Goal: Task Accomplishment & Management: Manage account settings

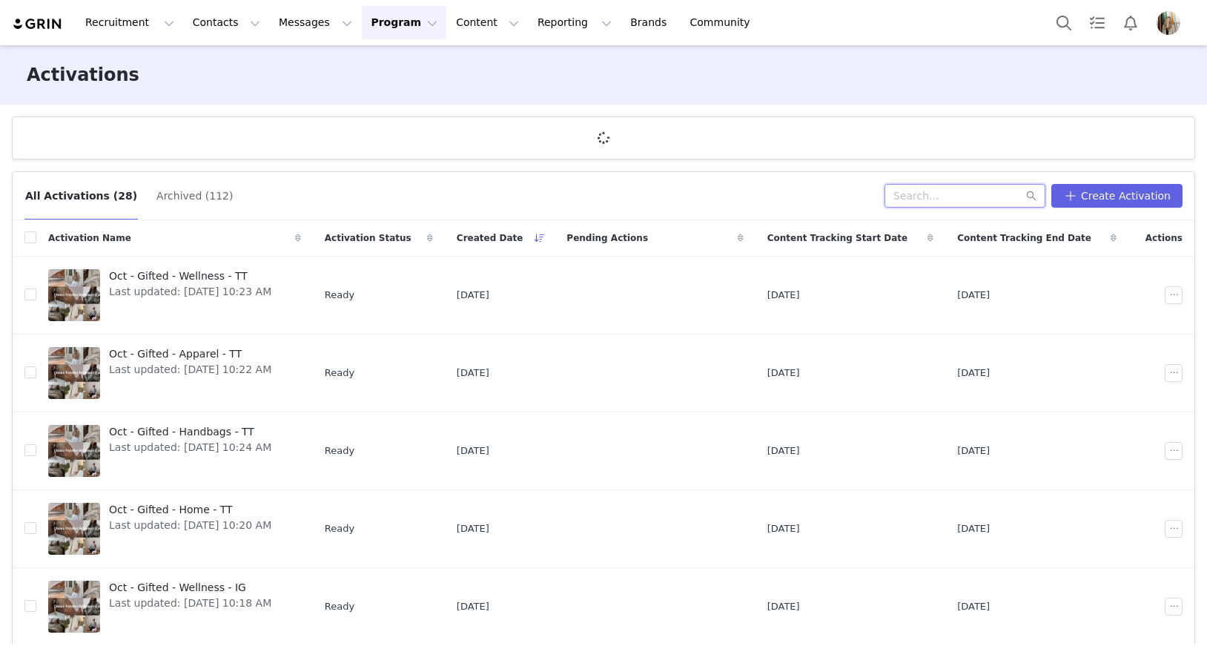
click at [955, 198] on input "text" at bounding box center [964, 196] width 161 height 24
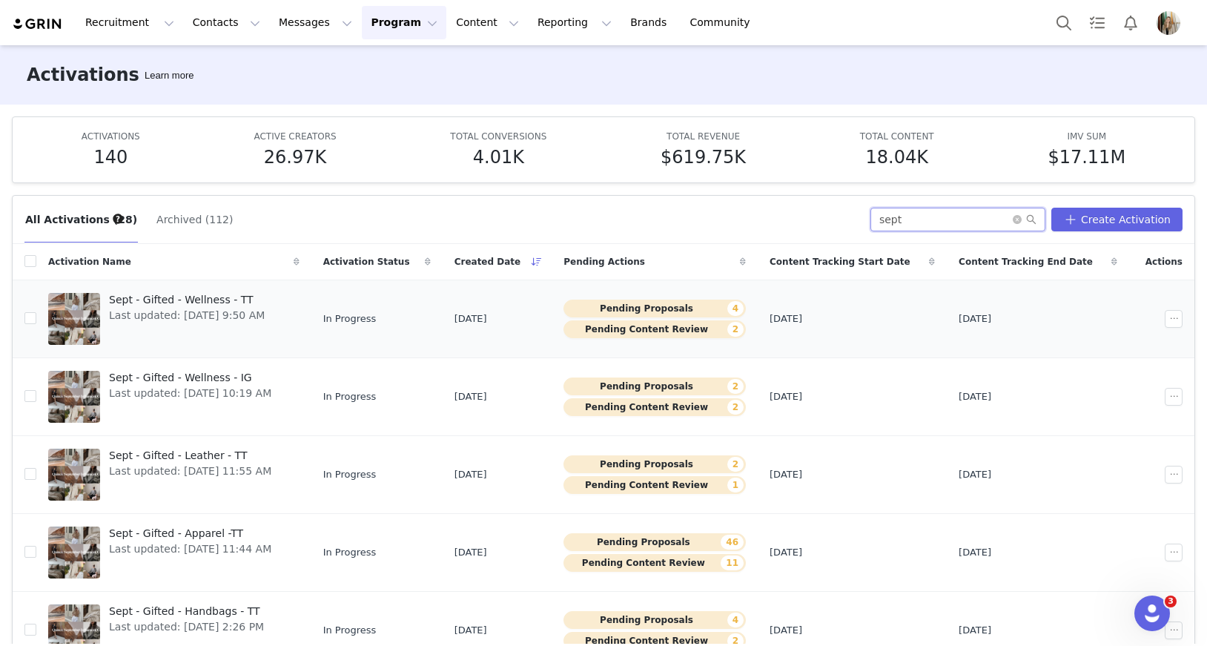
type input "sept"
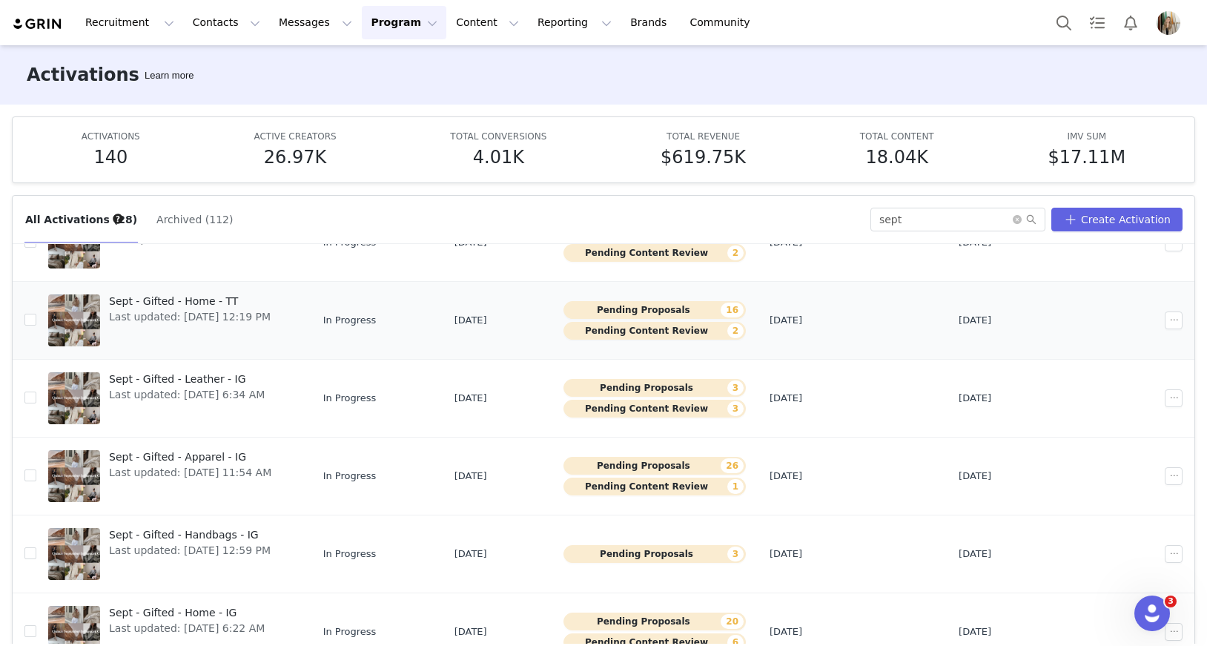
scroll to position [388, 0]
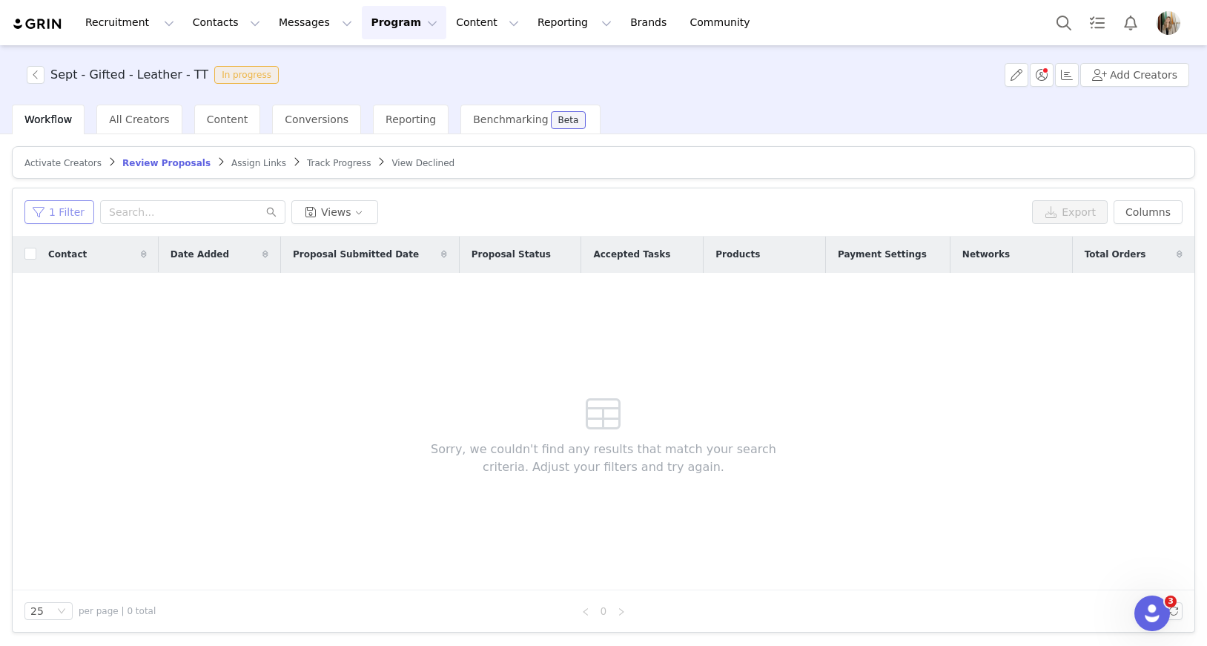
click at [67, 208] on button "1 Filter" at bounding box center [59, 212] width 70 height 24
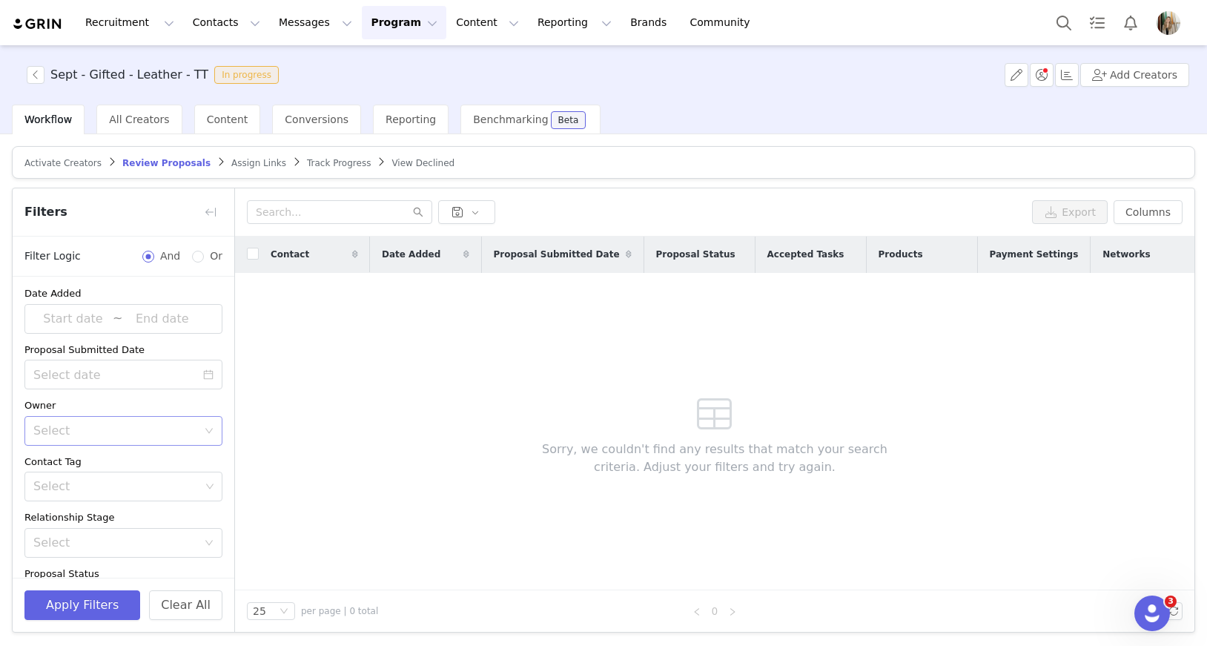
scroll to position [3, 0]
click at [113, 419] on div "Select" at bounding box center [118, 430] width 170 height 28
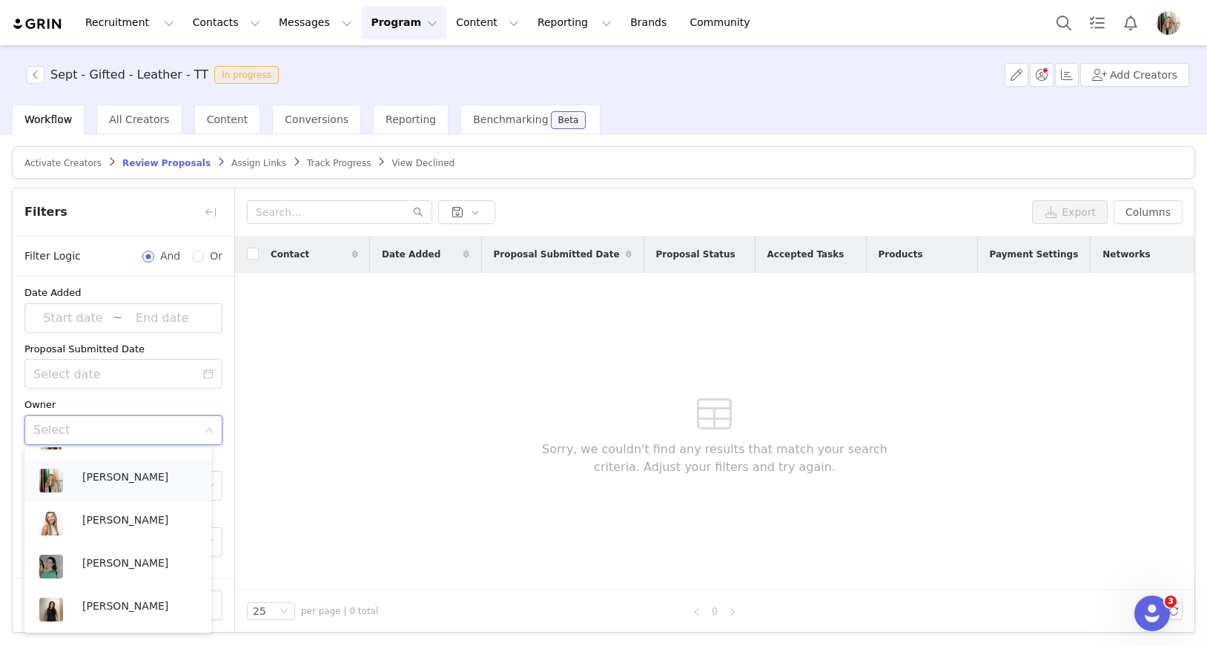
scroll to position [438, 0]
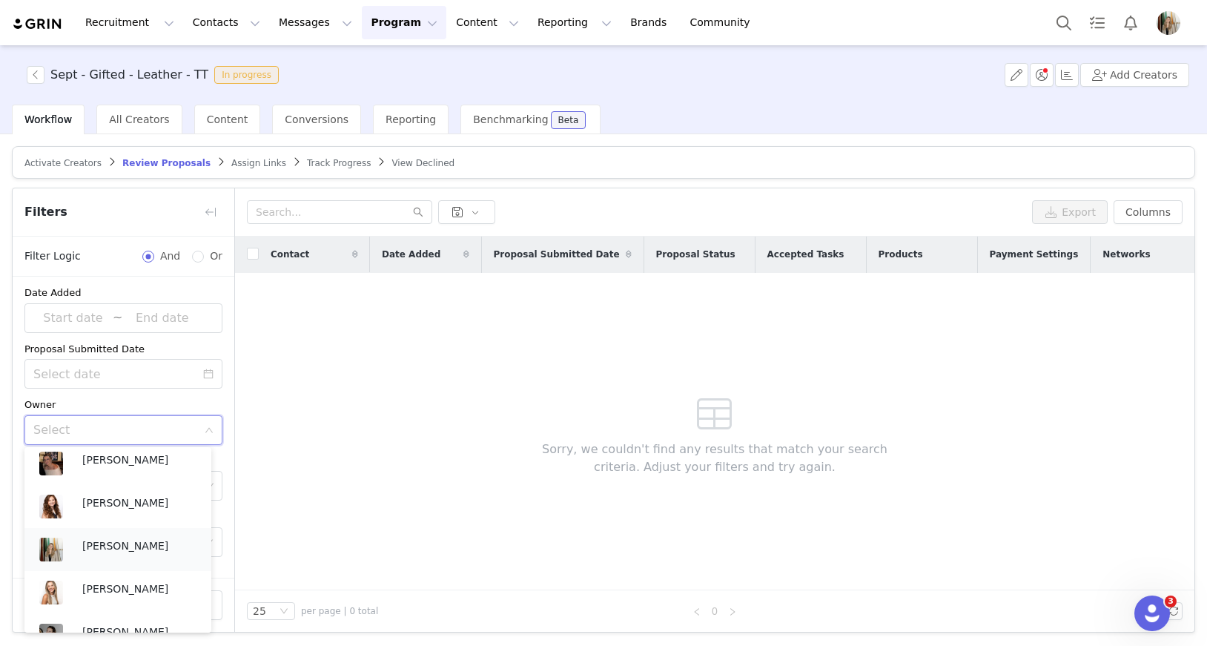
click at [114, 548] on p "[PERSON_NAME]" at bounding box center [139, 545] width 114 height 16
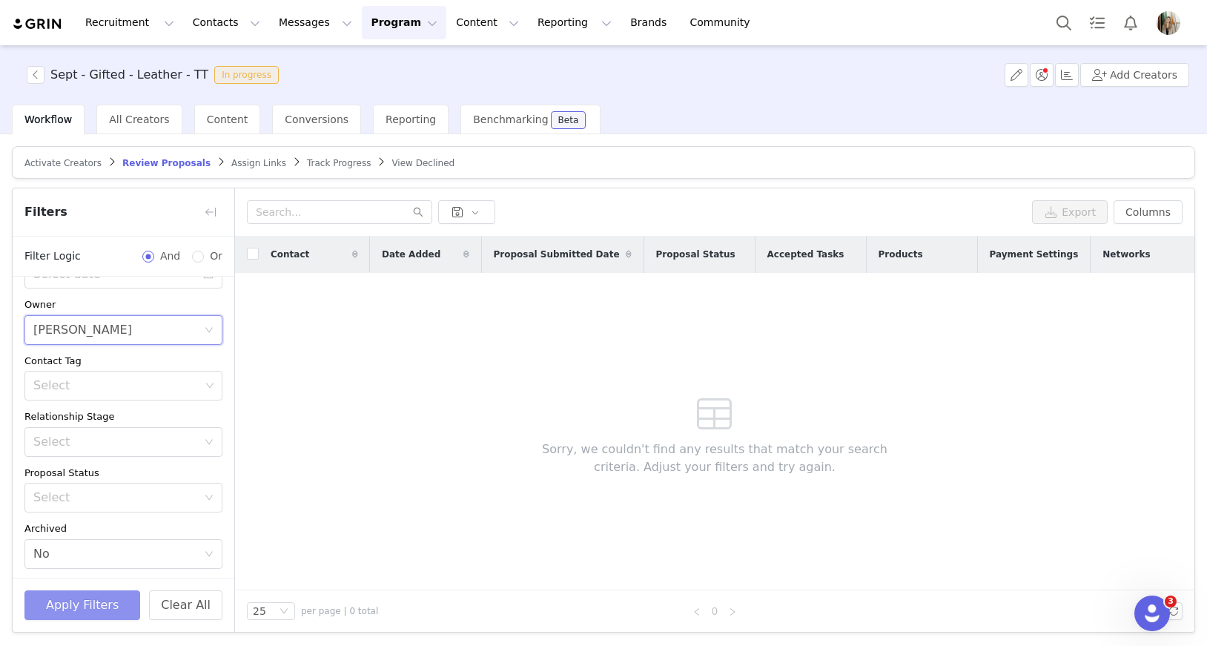
scroll to position [153, 0]
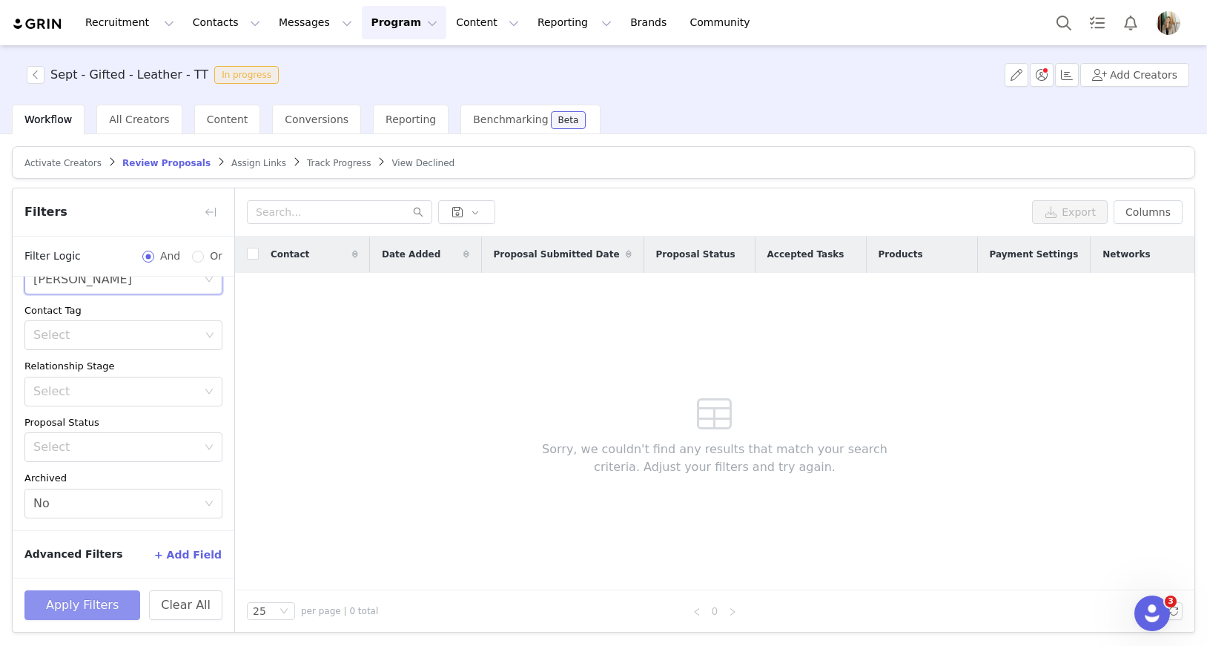
click at [96, 613] on button "Apply Filters" at bounding box center [82, 605] width 116 height 30
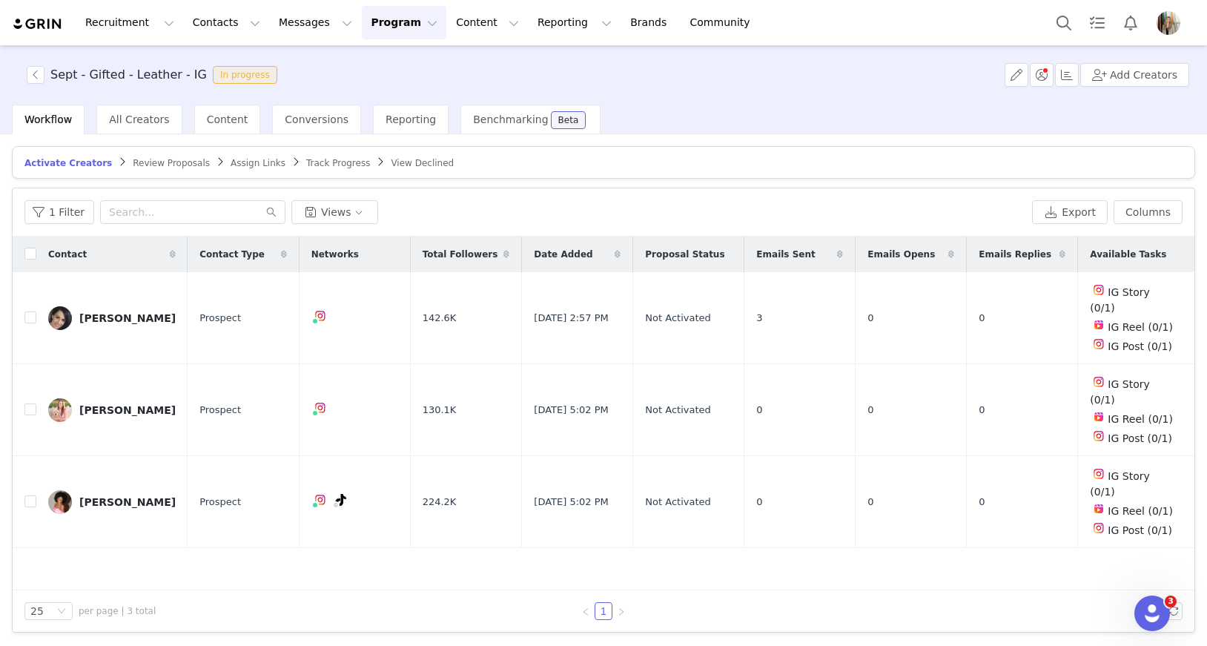
click at [168, 163] on span "Review Proposals" at bounding box center [171, 163] width 77 height 10
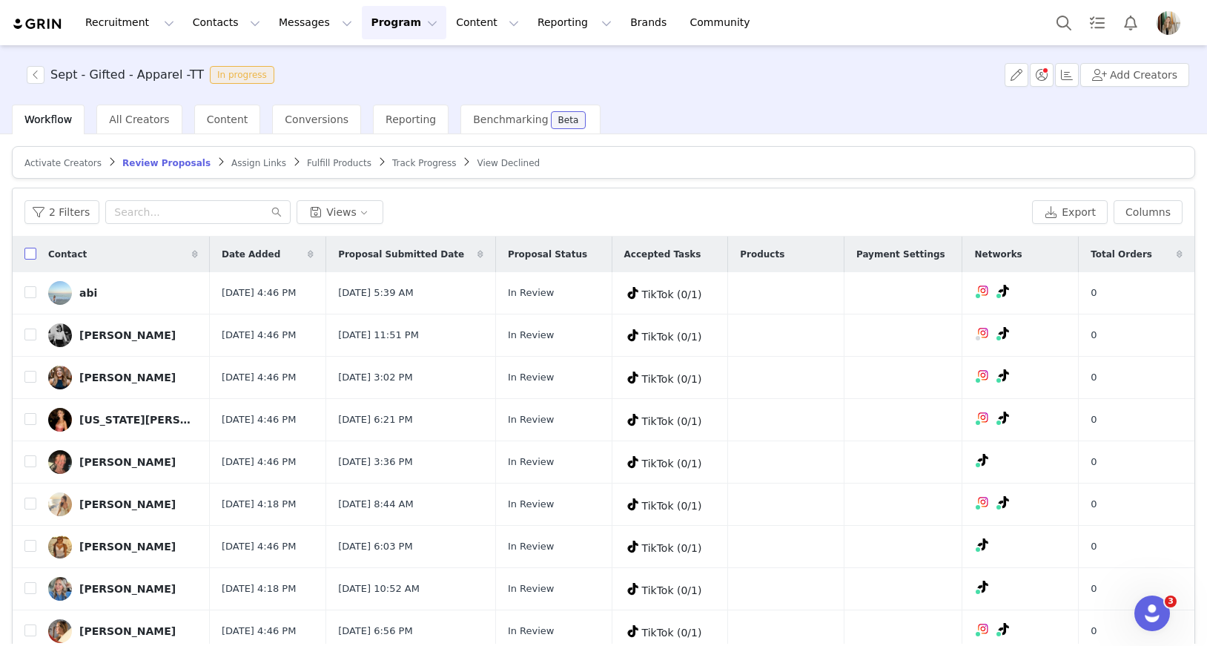
click at [30, 251] on input "checkbox" at bounding box center [30, 254] width 12 height 12
checkbox input "true"
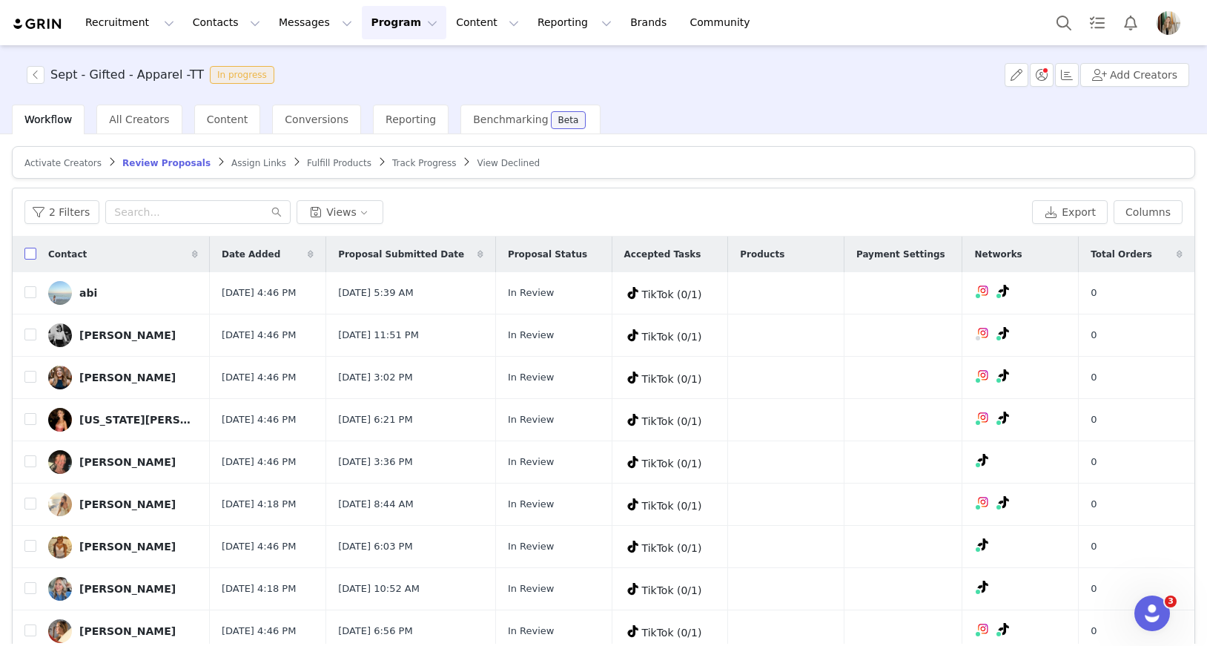
checkbox input "true"
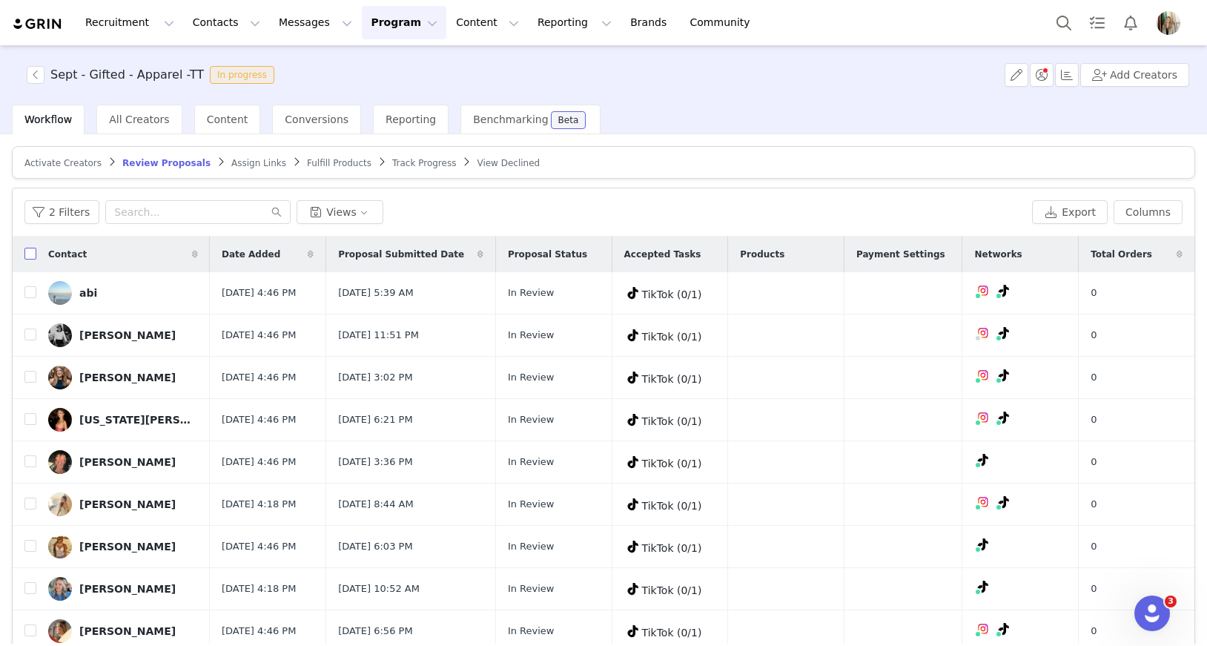
checkbox input "true"
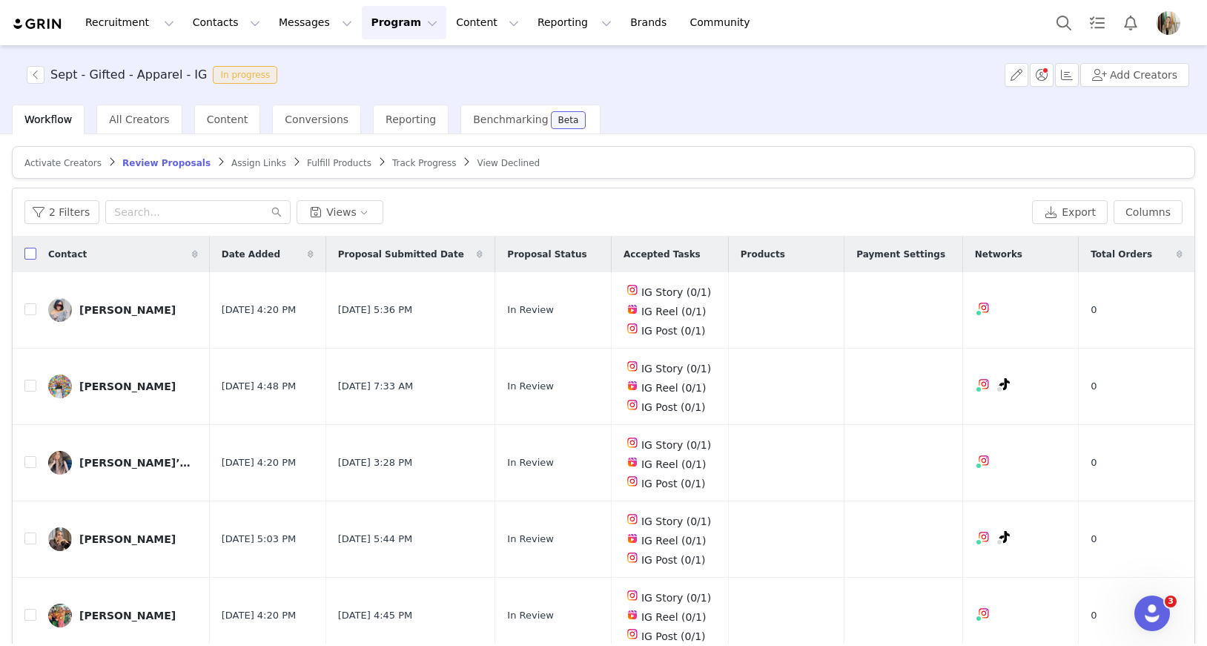
click at [35, 256] on input "checkbox" at bounding box center [30, 254] width 12 height 12
checkbox input "true"
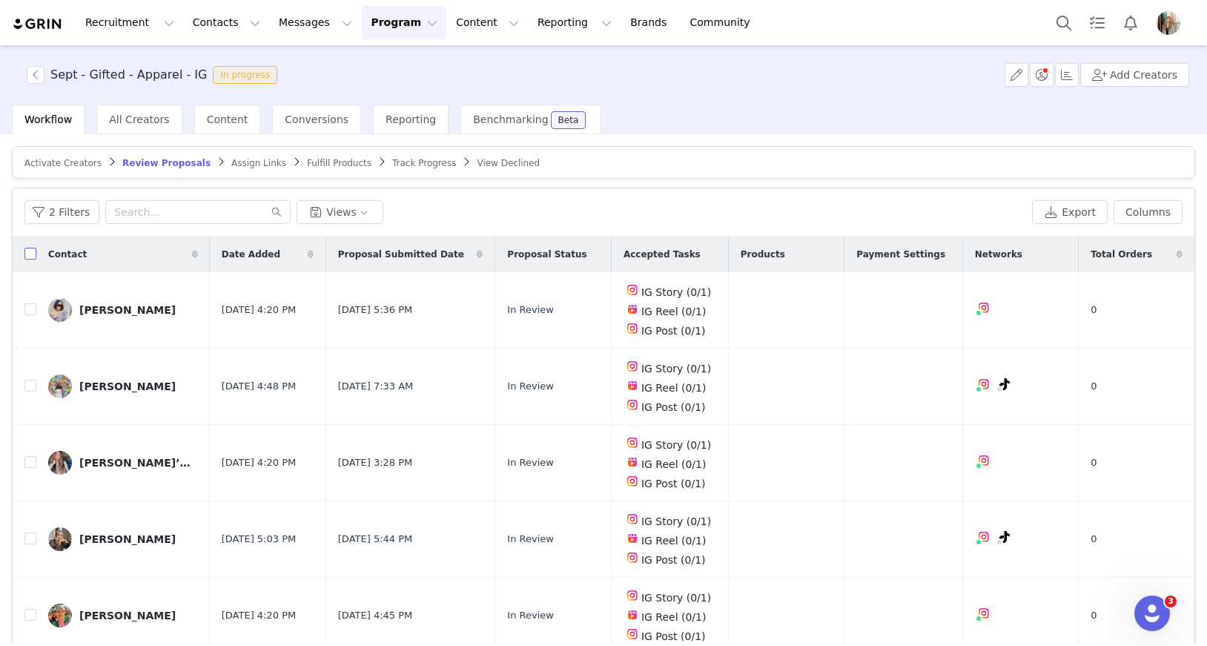
checkbox input "true"
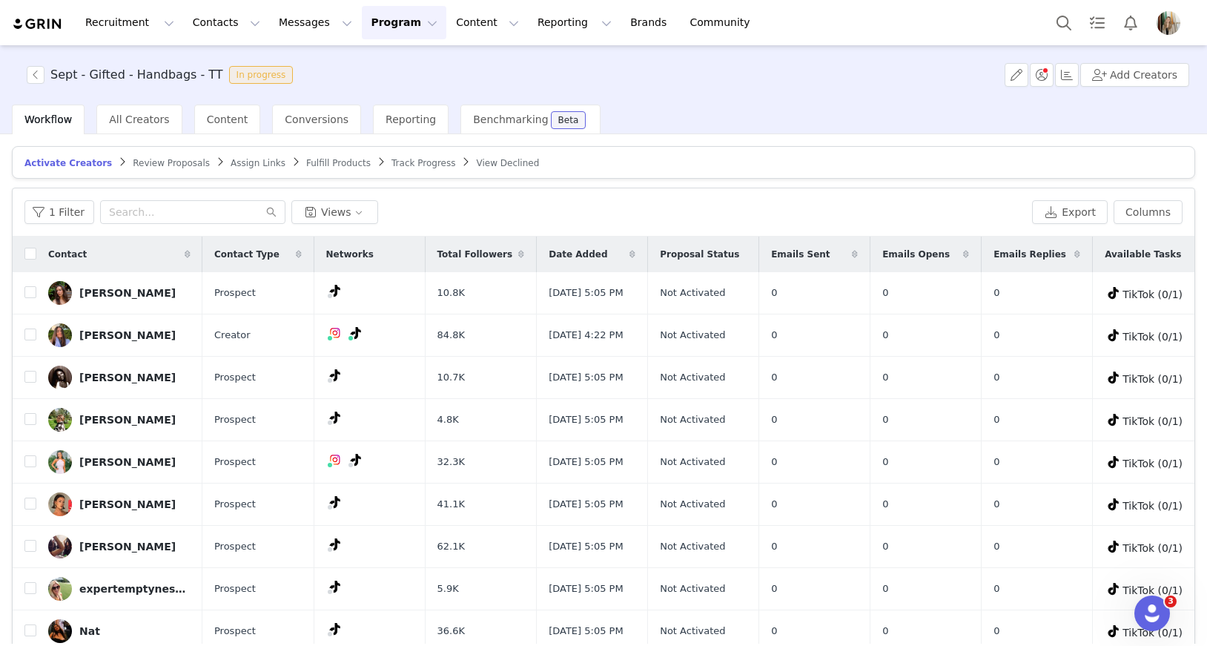
click at [178, 161] on span "Review Proposals" at bounding box center [171, 163] width 77 height 10
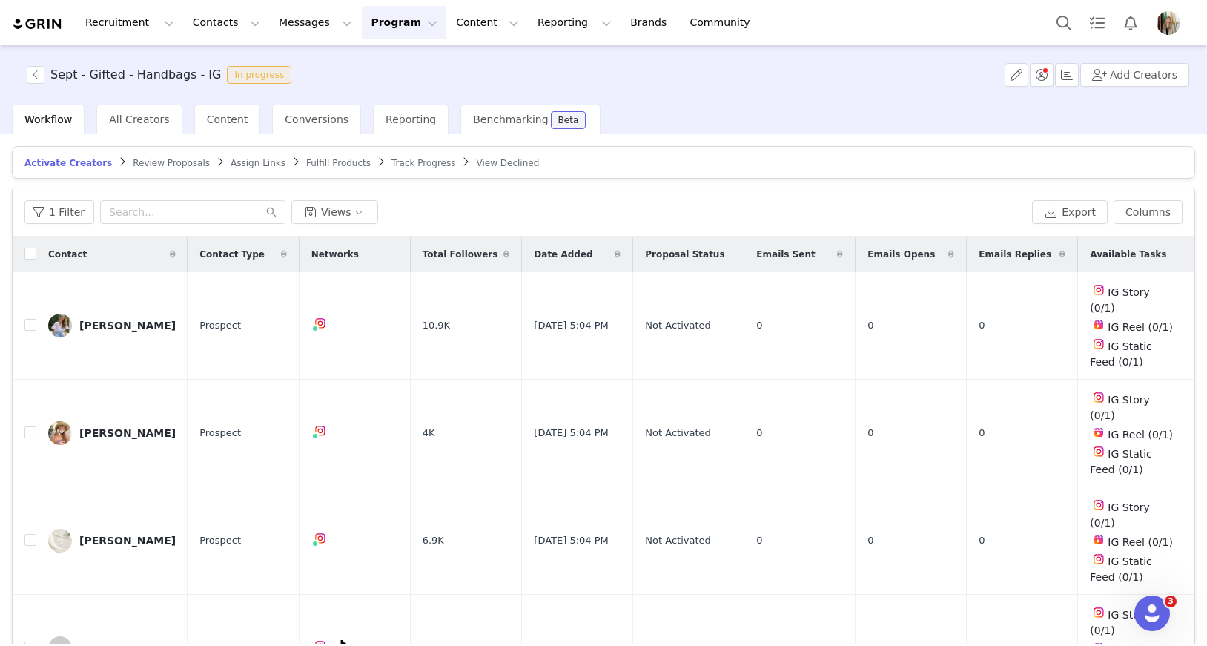
click at [170, 157] on link "Review Proposals" at bounding box center [171, 162] width 77 height 11
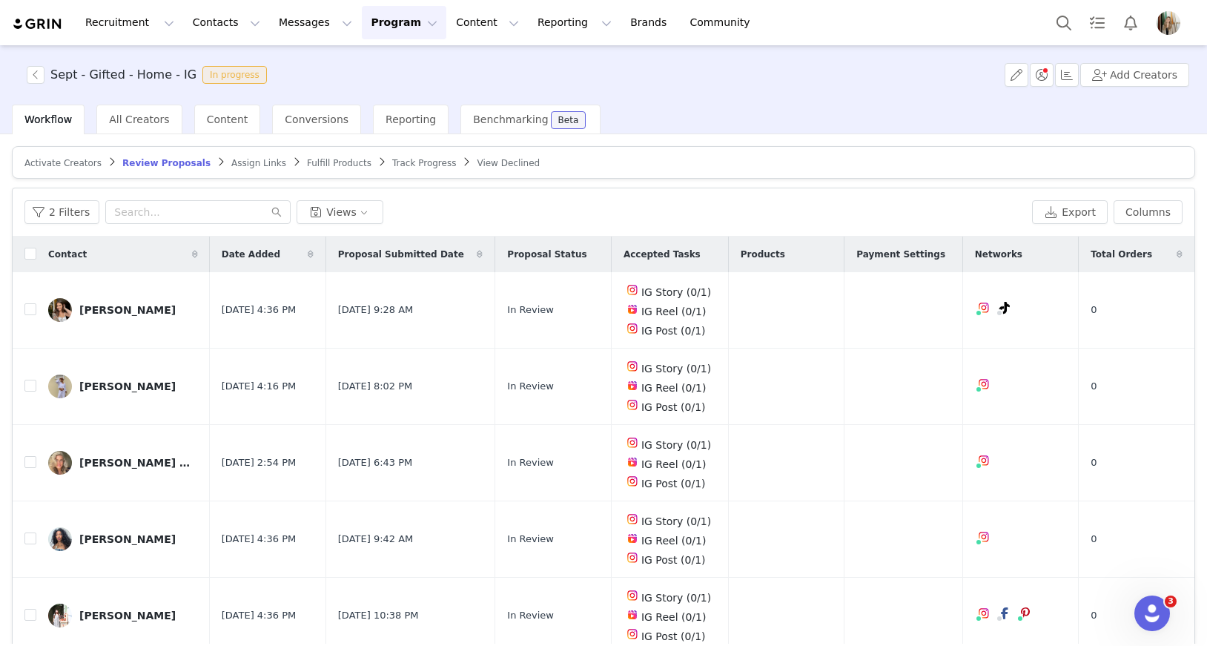
click at [24, 256] on th at bounding box center [25, 254] width 24 height 36
click at [32, 251] on input "checkbox" at bounding box center [30, 254] width 12 height 12
checkbox input "true"
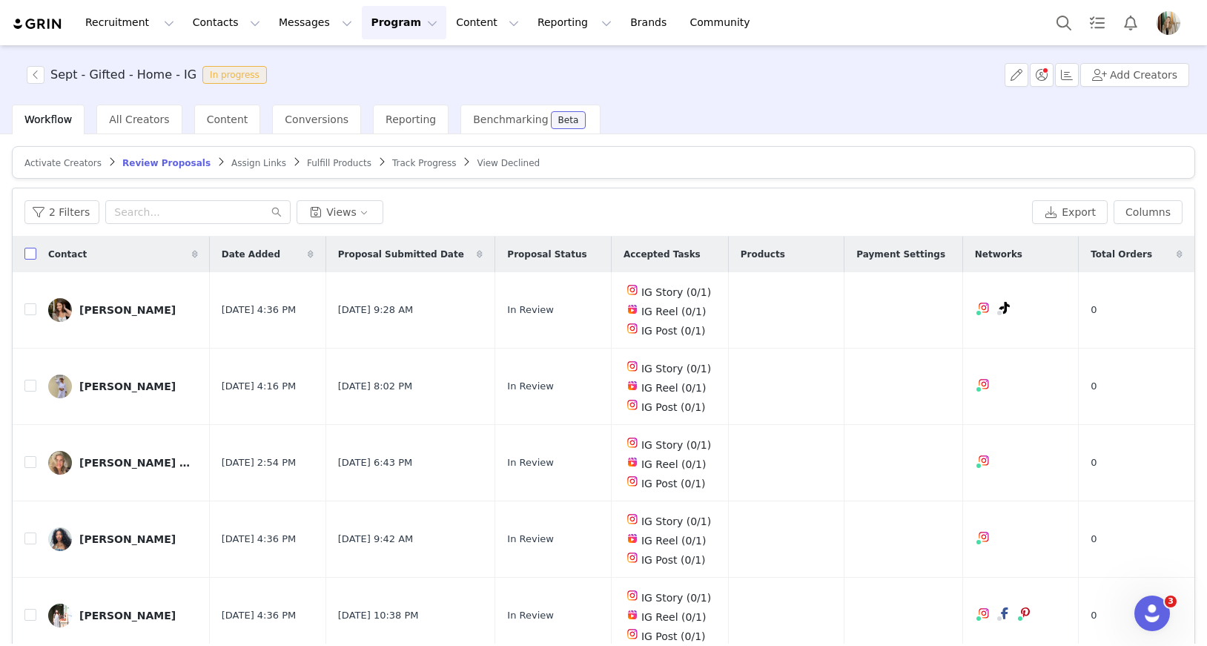
checkbox input "true"
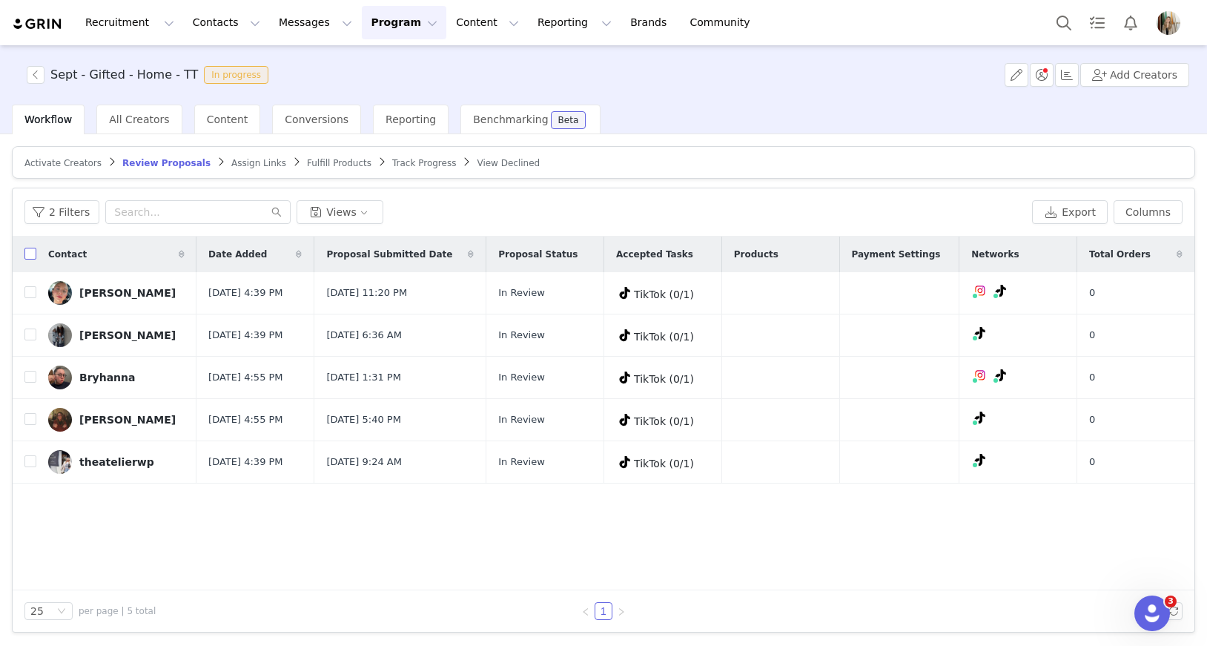
click at [30, 253] on input "checkbox" at bounding box center [30, 254] width 12 height 12
checkbox input "true"
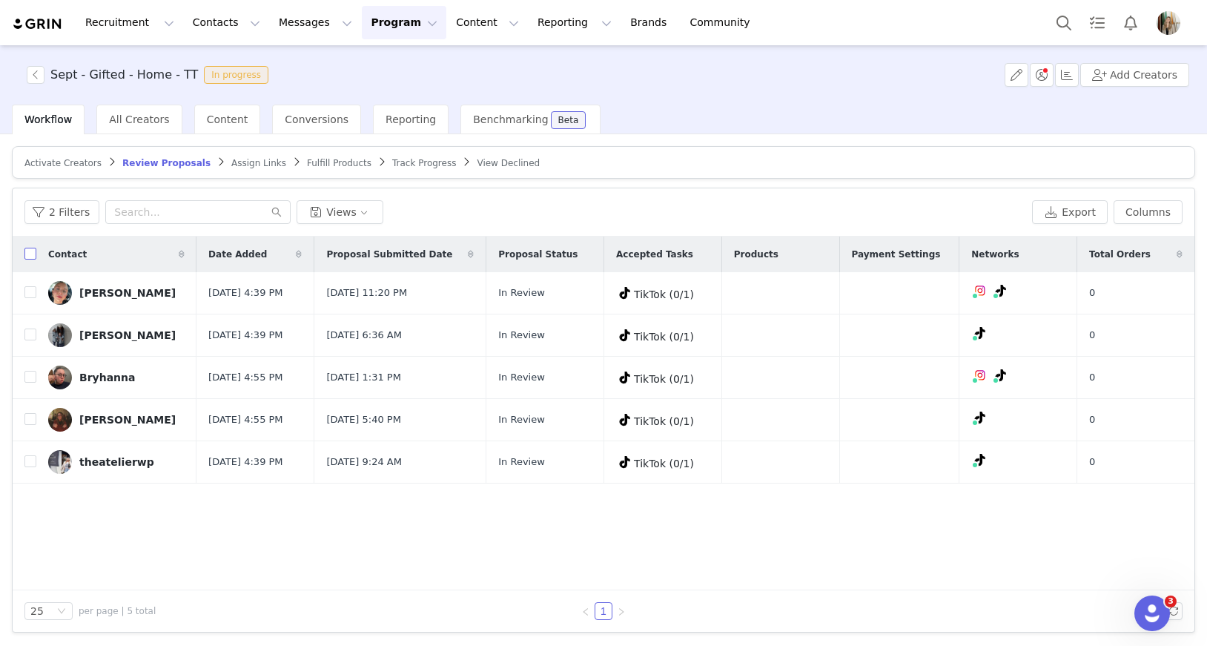
checkbox input "true"
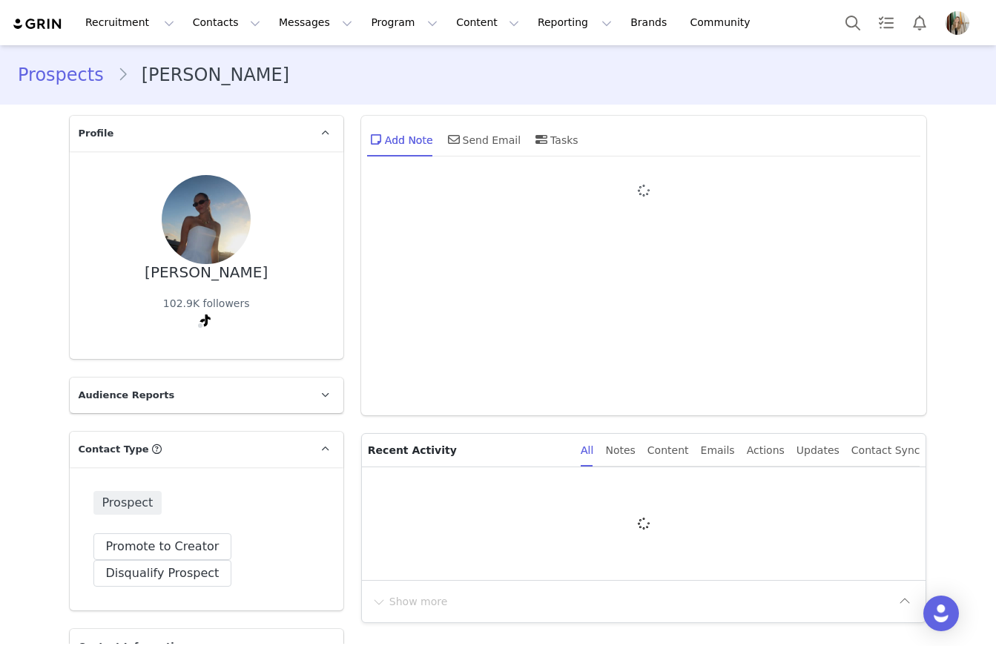
type input "+1 ([GEOGRAPHIC_DATA])"
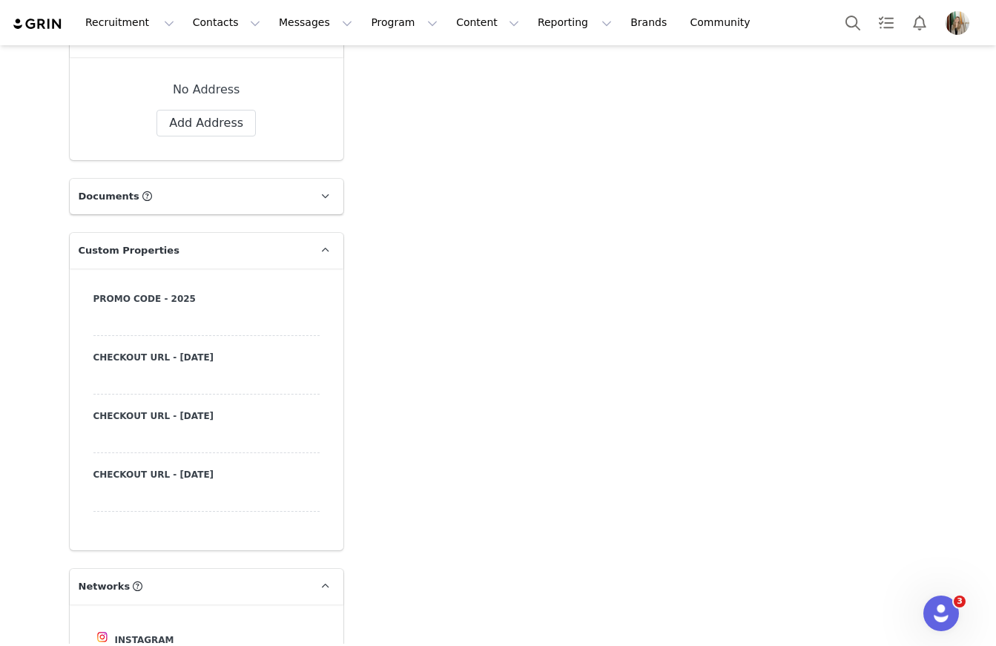
scroll to position [1596, 0]
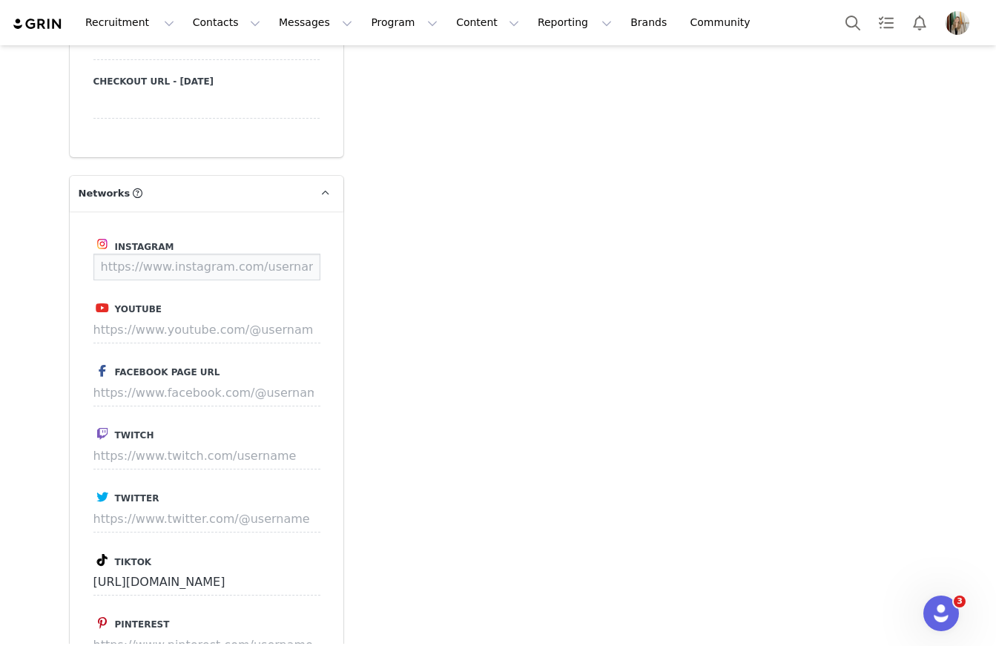
click at [138, 271] on input at bounding box center [206, 267] width 227 height 27
paste input "https://www.instagram.com/mandys.reads/"
click at [292, 261] on button "Save" at bounding box center [292, 267] width 54 height 27
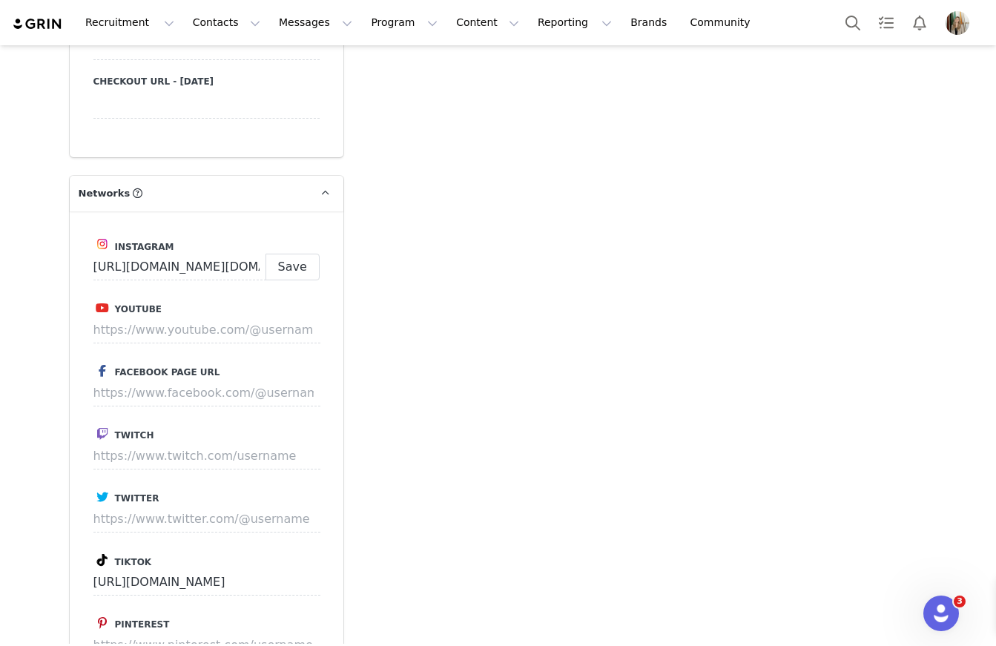
type input "https://www.instagram.com/mandys.reads"
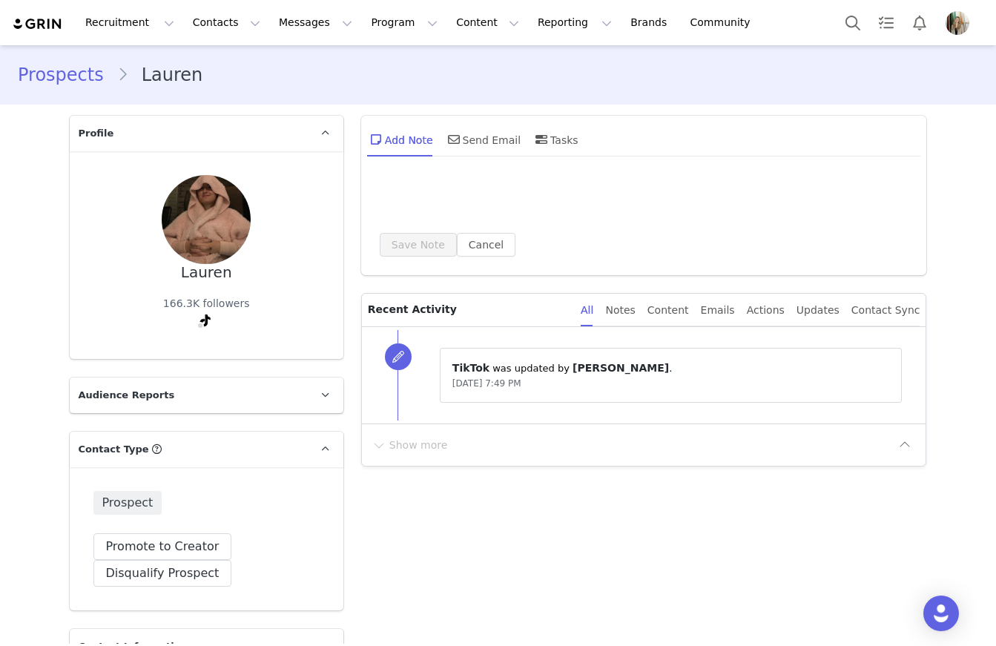
type input "+1 ([GEOGRAPHIC_DATA])"
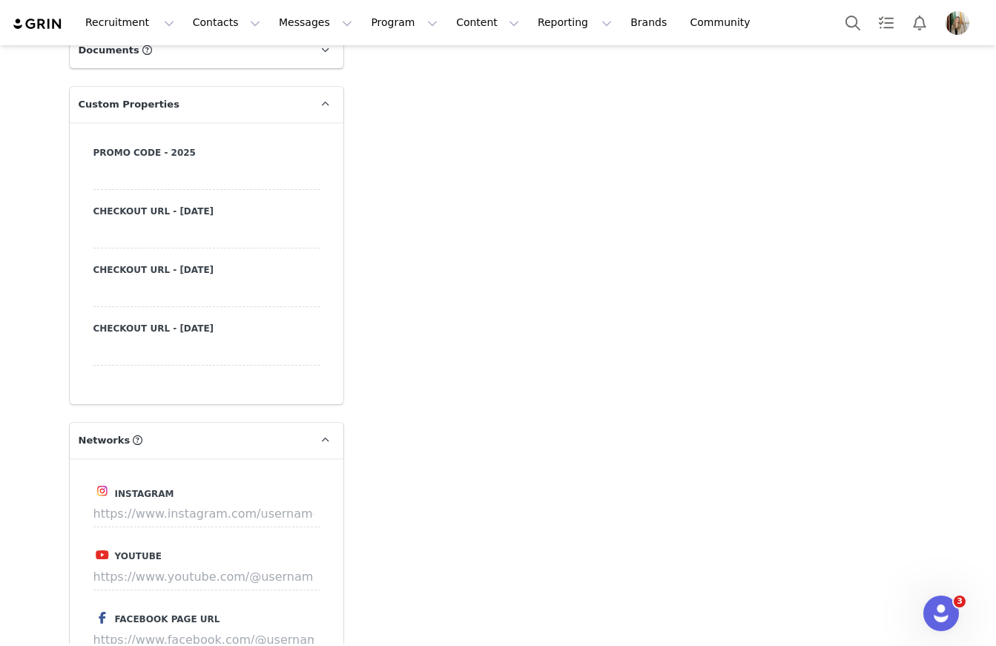
scroll to position [1355, 0]
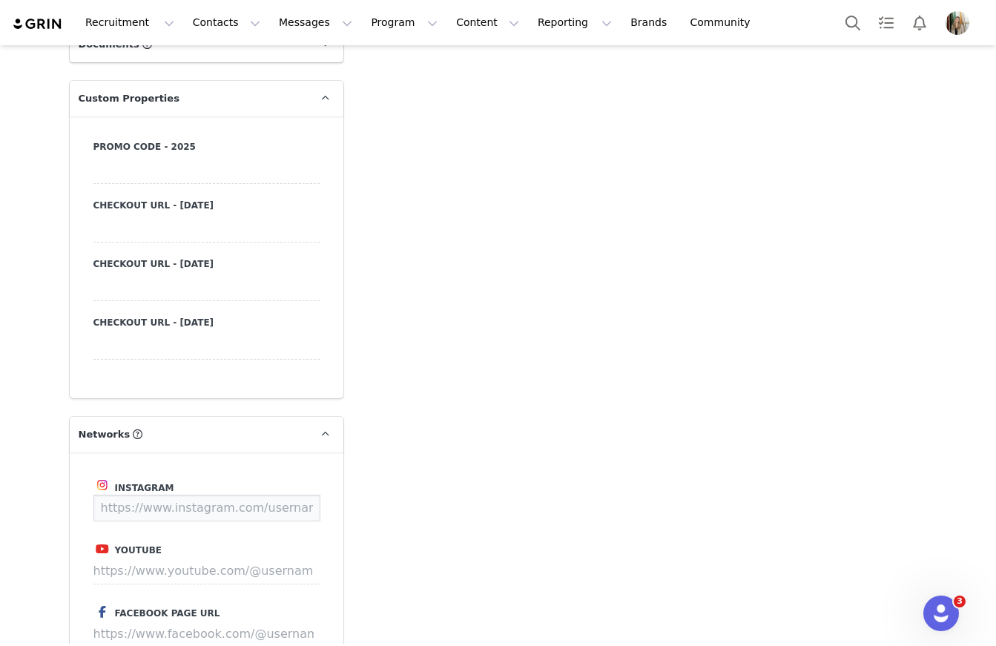
click at [155, 508] on input at bounding box center [206, 507] width 227 height 27
paste input "[URL][DOMAIN_NAME]"
type input "https://www.instagram.com/sillysnorin"
click at [286, 511] on button "Save" at bounding box center [292, 507] width 54 height 27
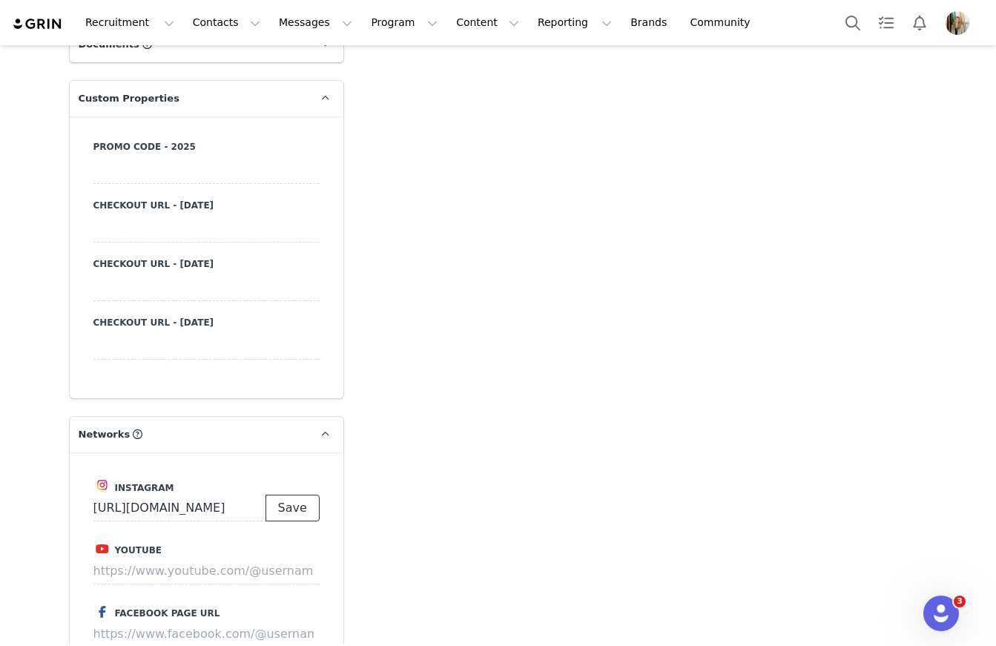
scroll to position [0, 0]
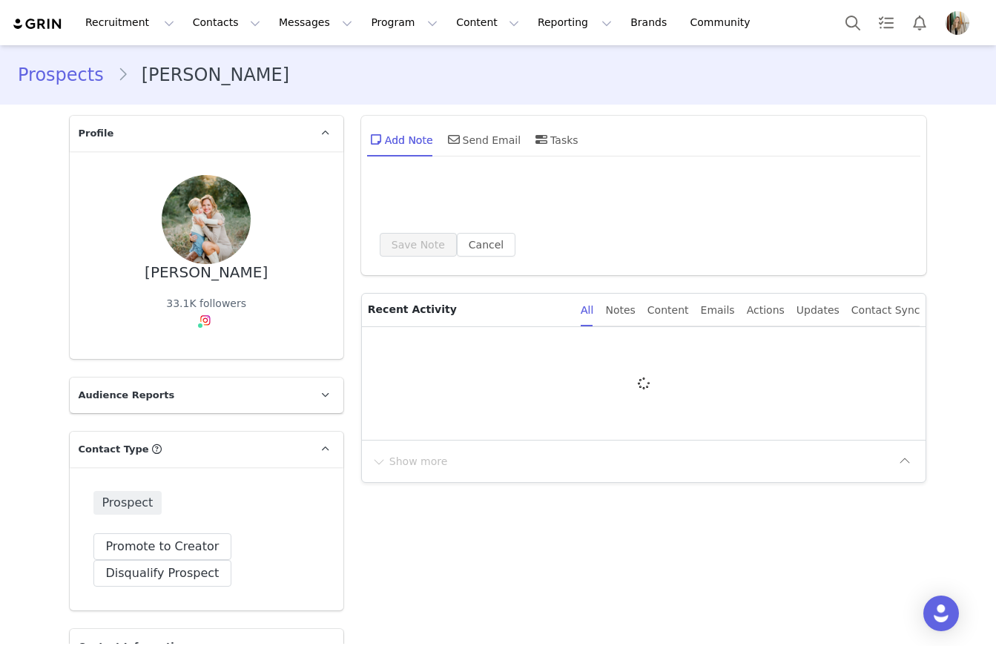
type input "+1 ([GEOGRAPHIC_DATA])"
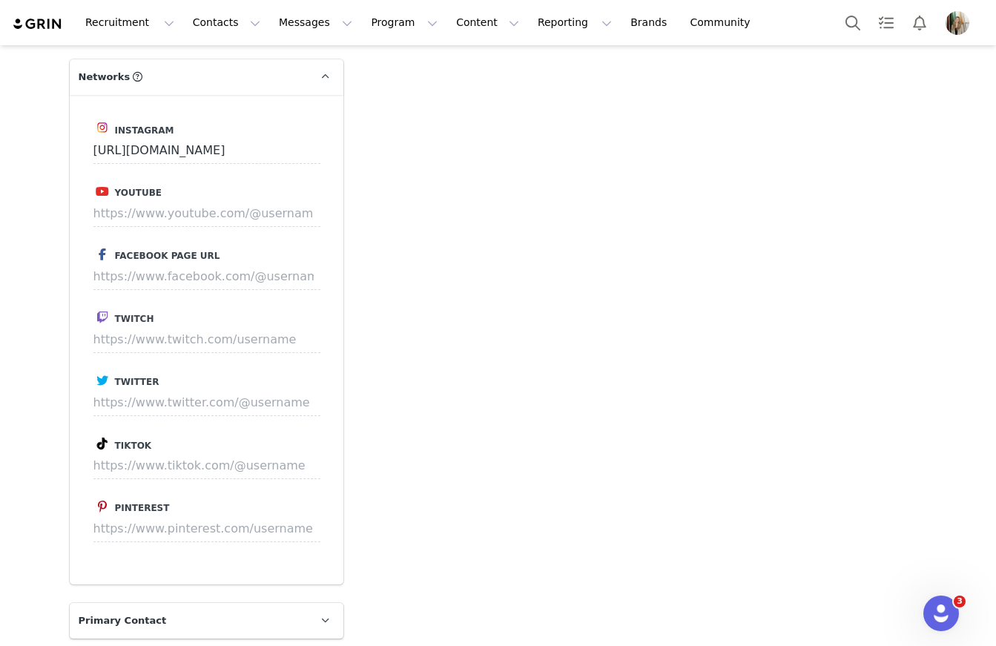
scroll to position [1712, 0]
click at [174, 472] on input at bounding box center [206, 465] width 227 height 27
paste input "https://www.tiktok.com/@ivfruitful"
type input "https://www.tiktok.com/@ivfruitful"
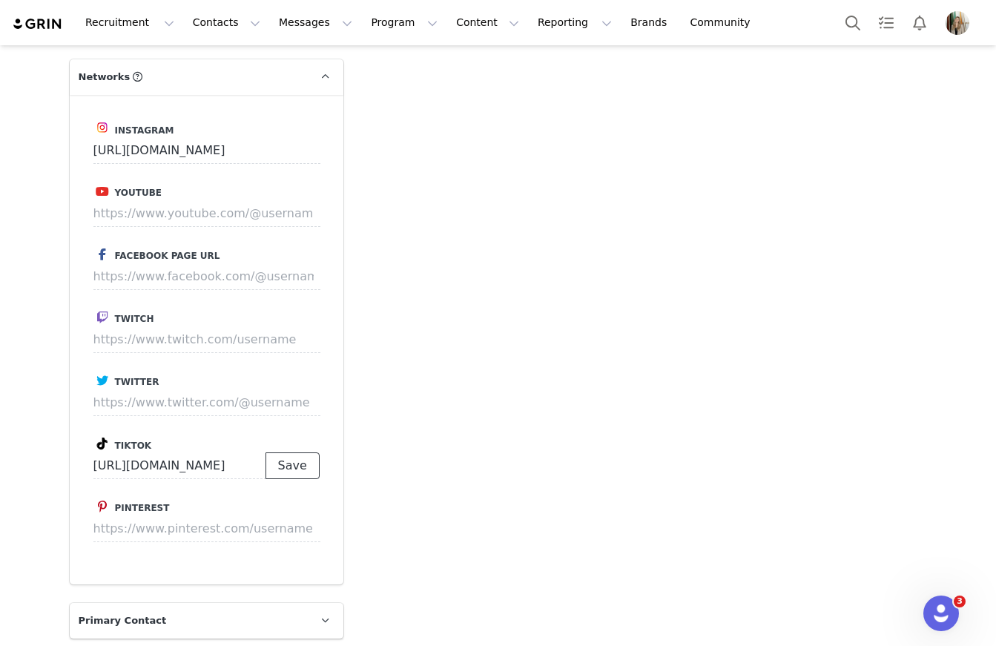
scroll to position [0, 0]
click at [274, 465] on button "Save" at bounding box center [292, 465] width 54 height 27
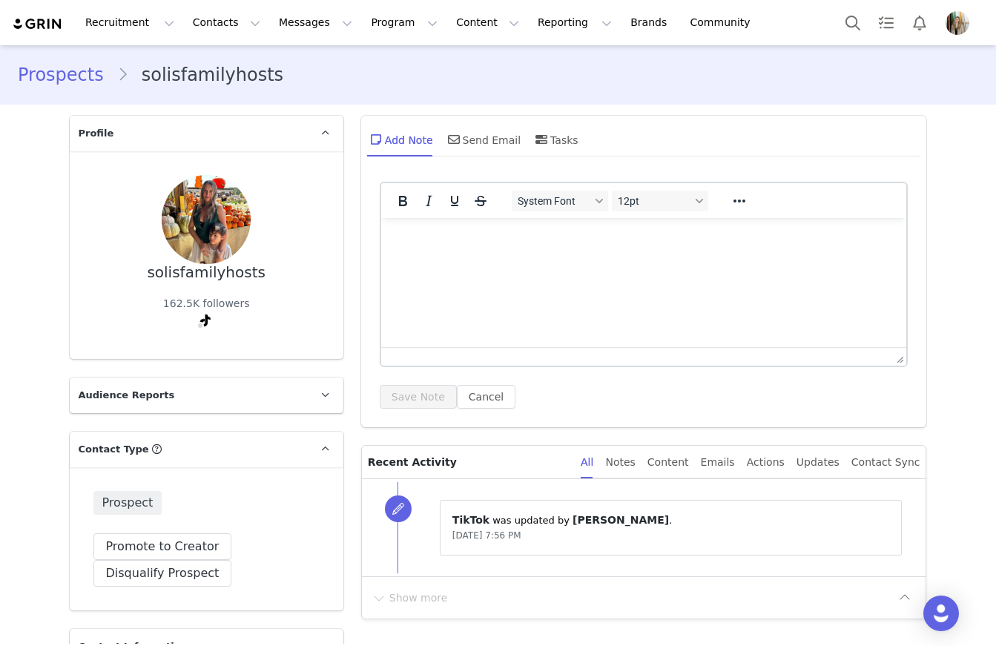
type input "+1 ([GEOGRAPHIC_DATA])"
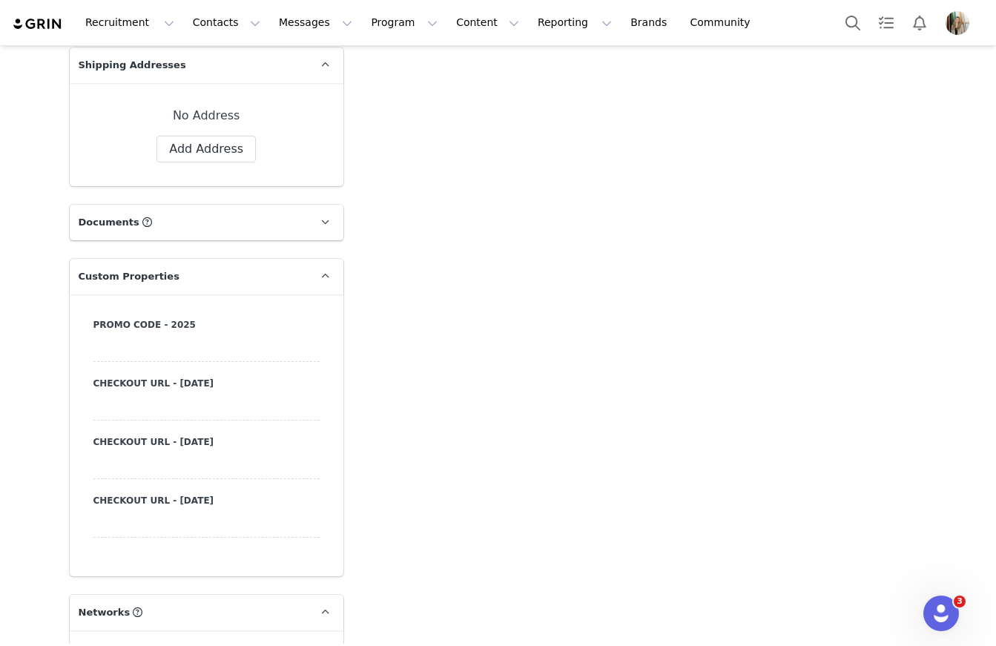
scroll to position [1342, 0]
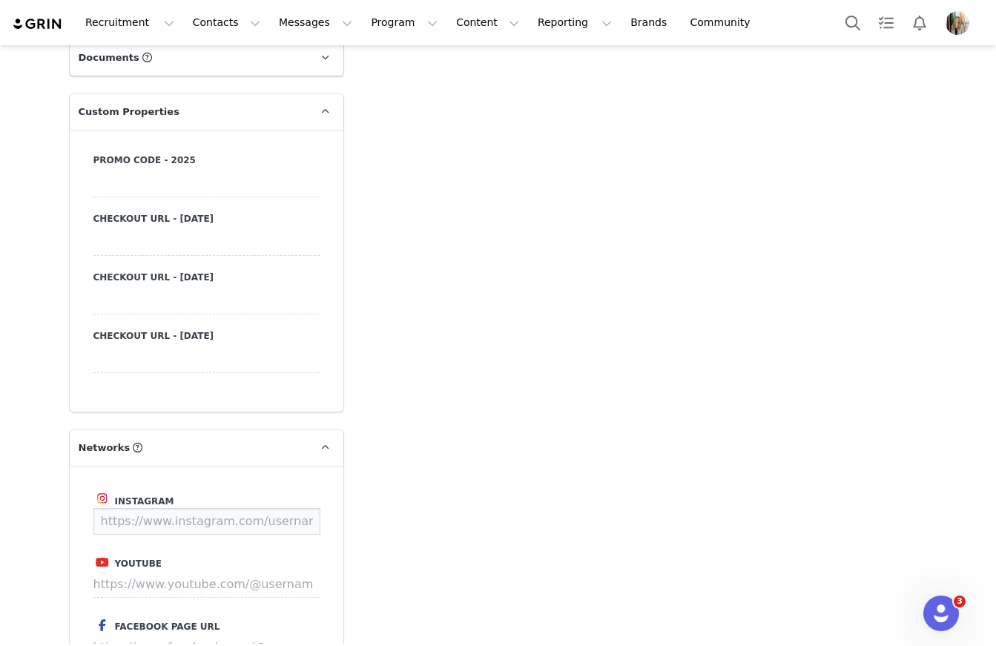
click at [173, 522] on input at bounding box center [206, 521] width 227 height 27
paste input "https://www.instagram.com/solisfamilyhosts"
type input "https://www.instagram.com/solisfamilyhosts"
click at [284, 516] on button "Save" at bounding box center [292, 521] width 54 height 27
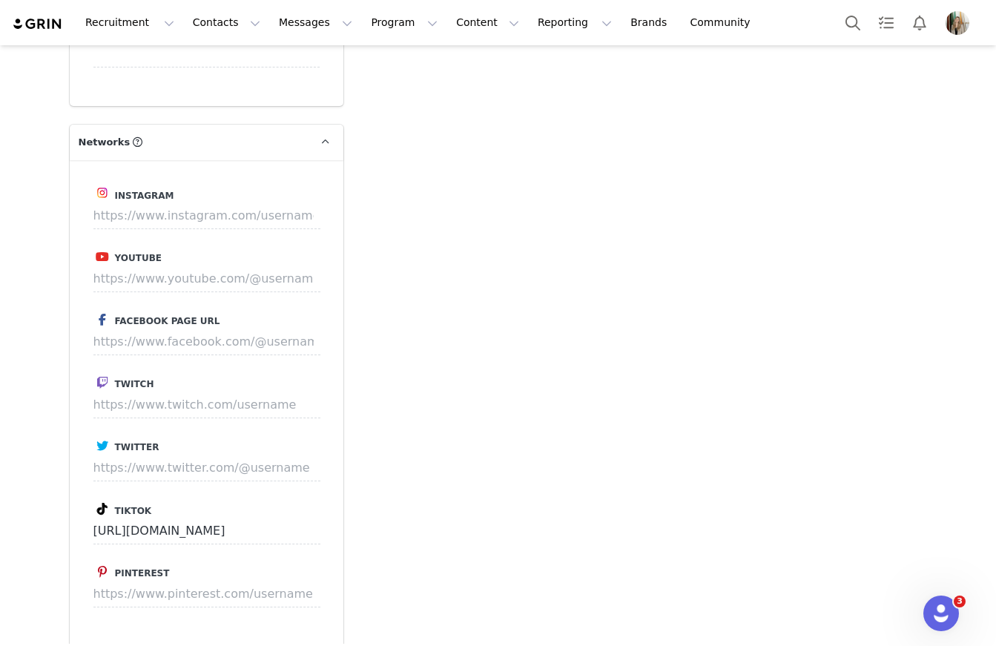
scroll to position [1650, 0]
click at [123, 218] on input at bounding box center [206, 212] width 227 height 27
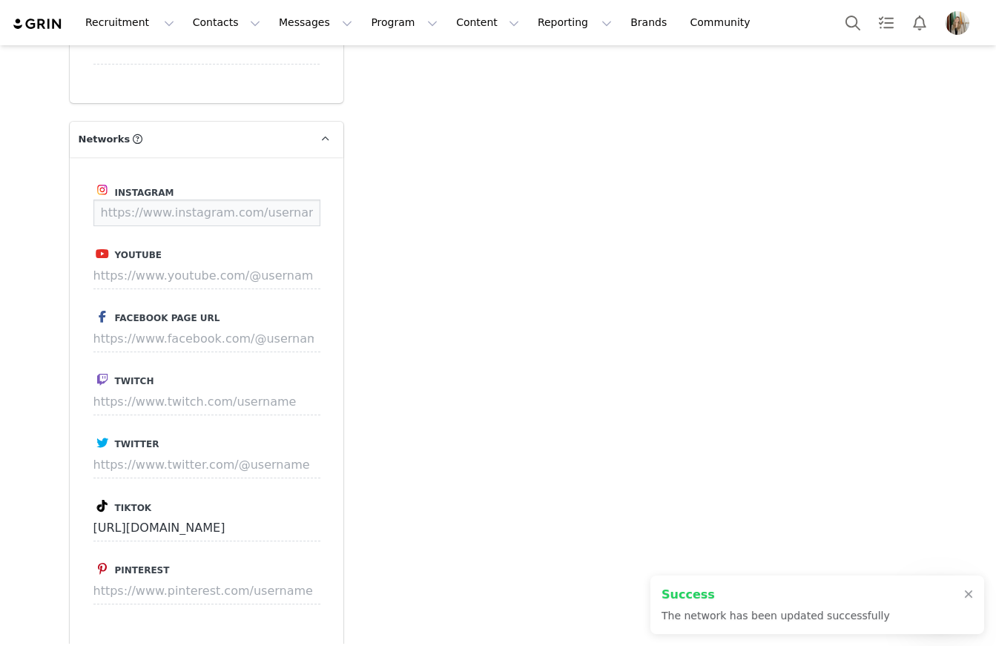
paste input "https://www.instagram.com/solisfamilyhosts"
type input "https://www.instagram.com/solisfamilyhosts"
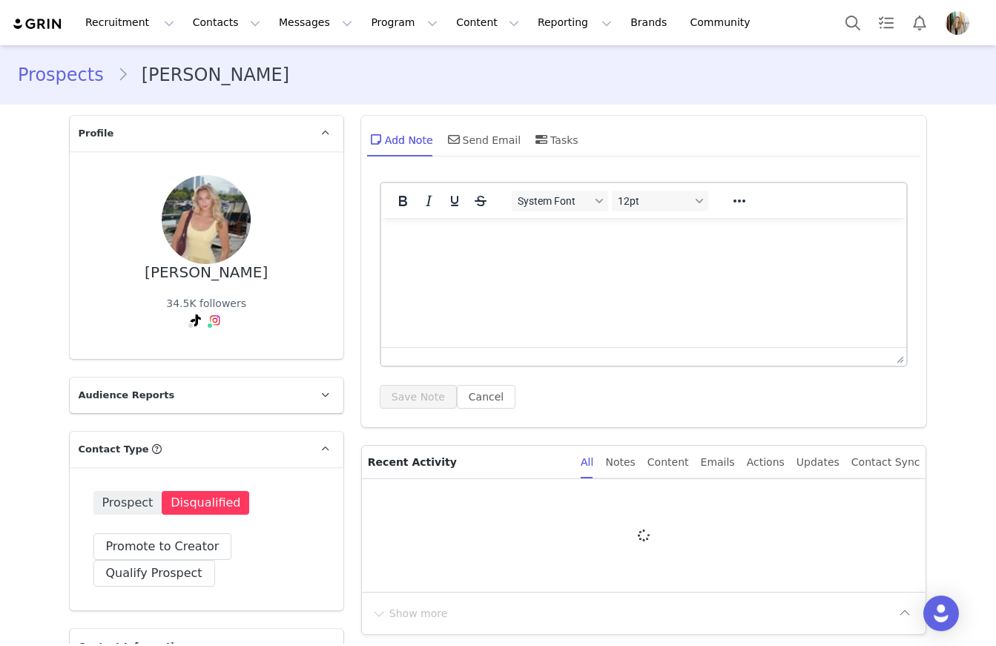
type input "+1 ([GEOGRAPHIC_DATA])"
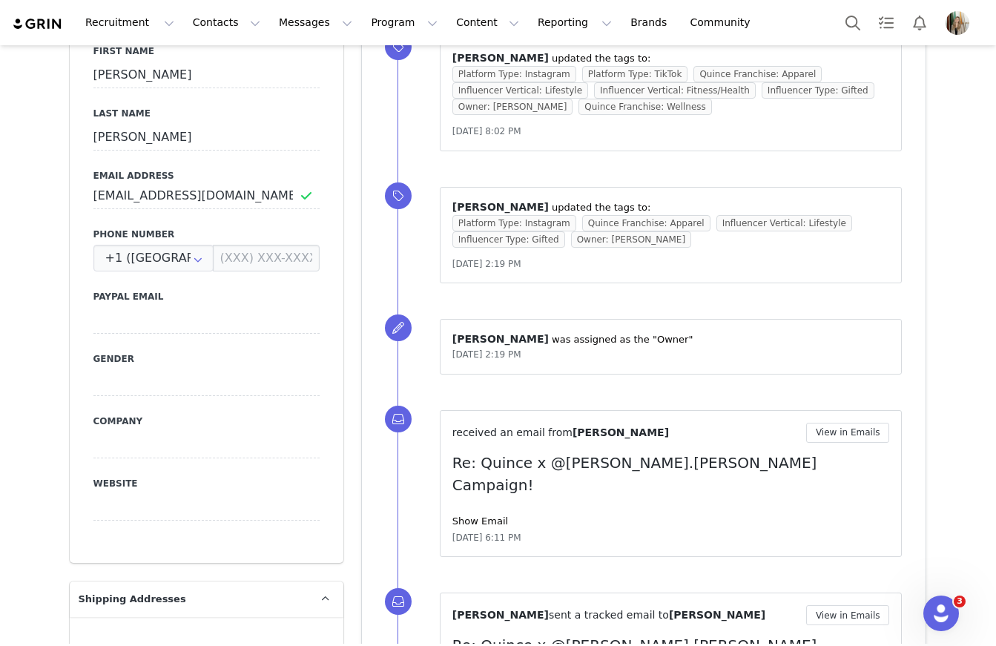
scroll to position [647, 0]
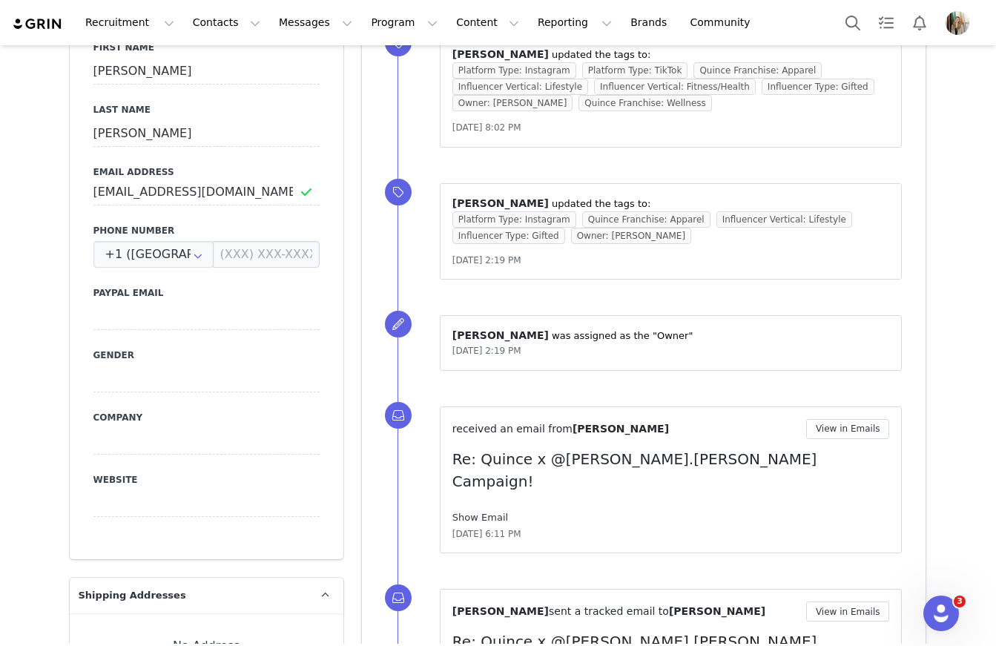
click at [477, 511] on link "Show Email" at bounding box center [480, 516] width 56 height 11
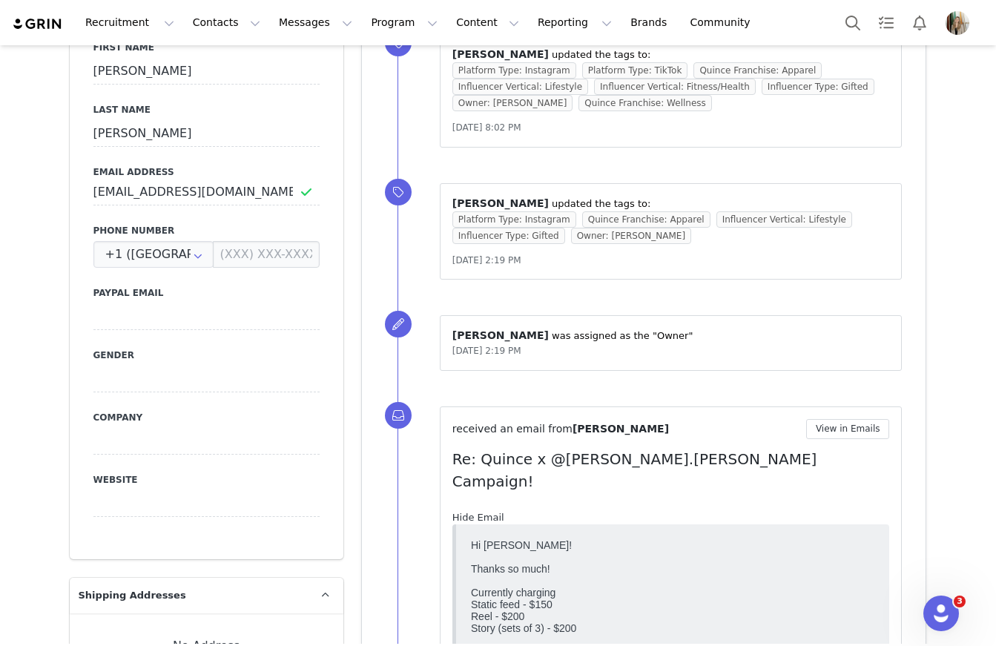
scroll to position [0, 0]
click at [477, 511] on link "Hide Email" at bounding box center [478, 516] width 52 height 11
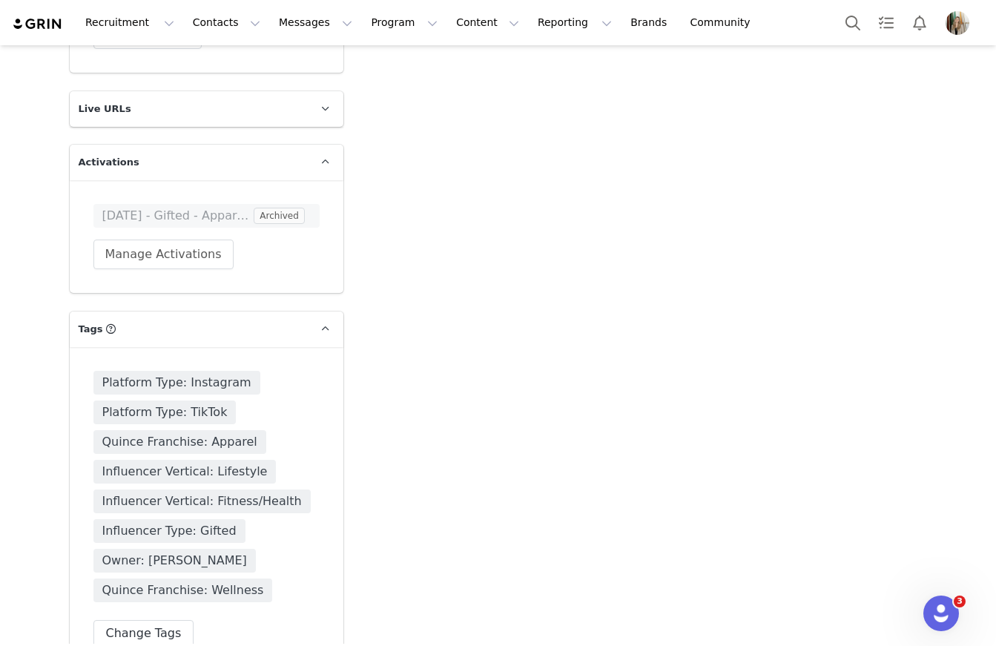
scroll to position [2783, 0]
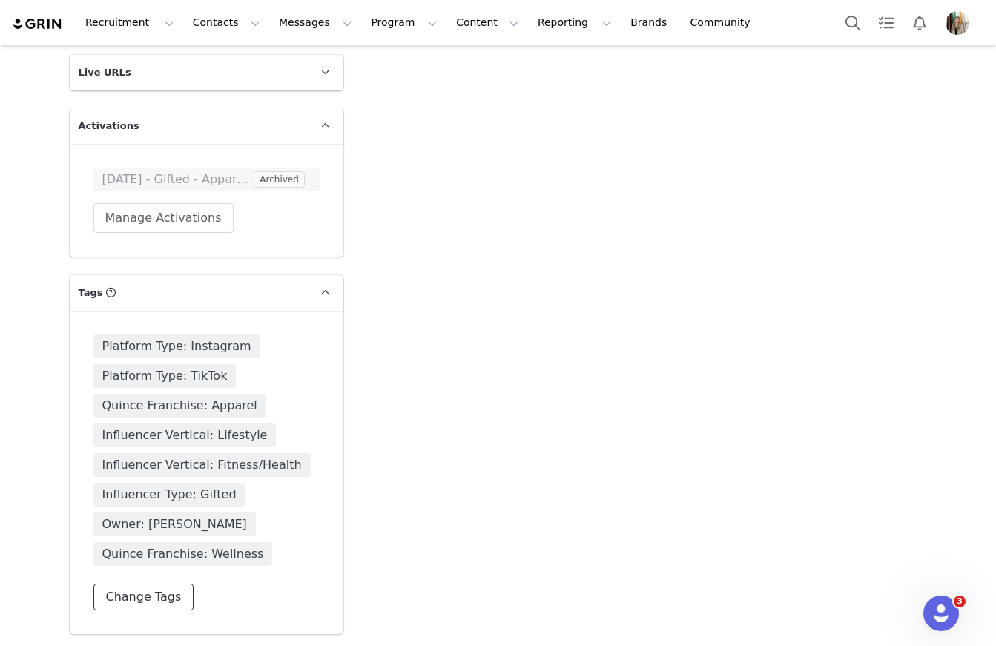
click at [134, 590] on button "Change Tags" at bounding box center [143, 596] width 101 height 27
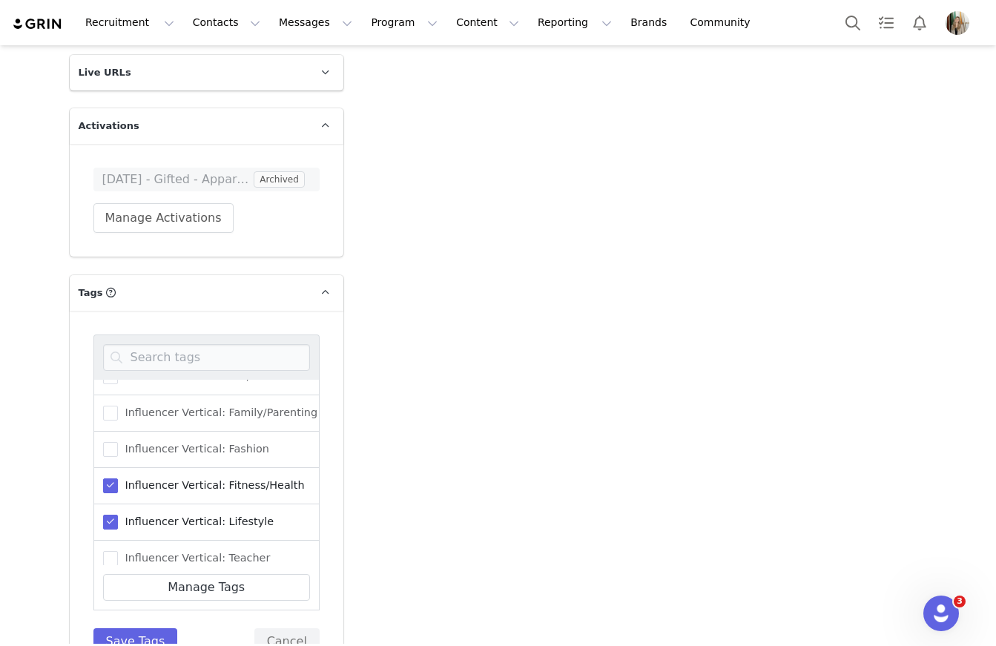
scroll to position [375, 0]
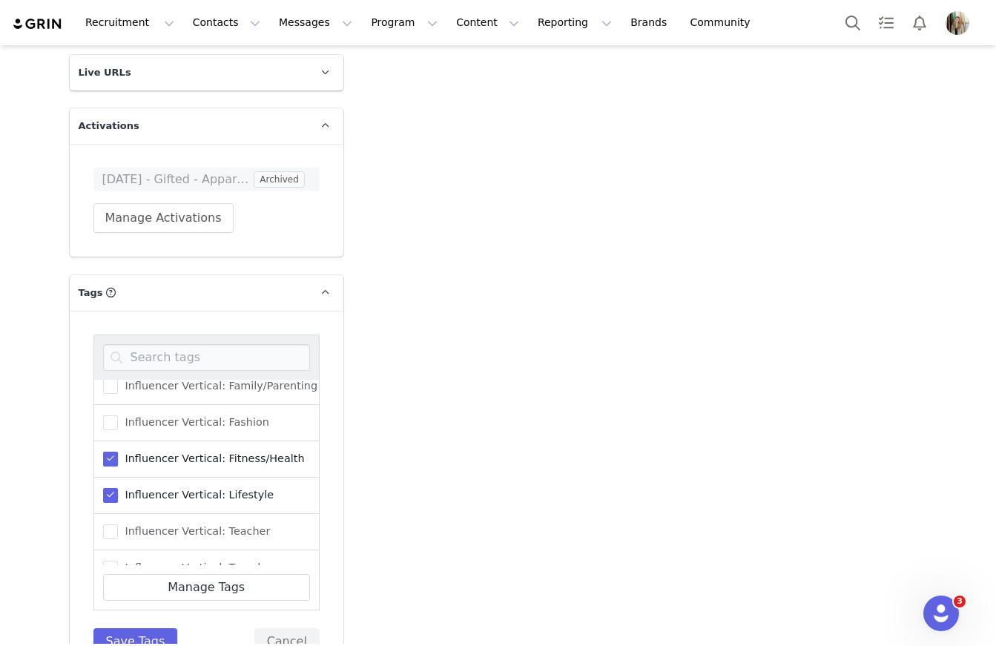
click at [105, 458] on span at bounding box center [110, 458] width 15 height 15
click at [118, 451] on input "Influencer Vertical: Fitness/Health" at bounding box center [118, 451] width 0 height 0
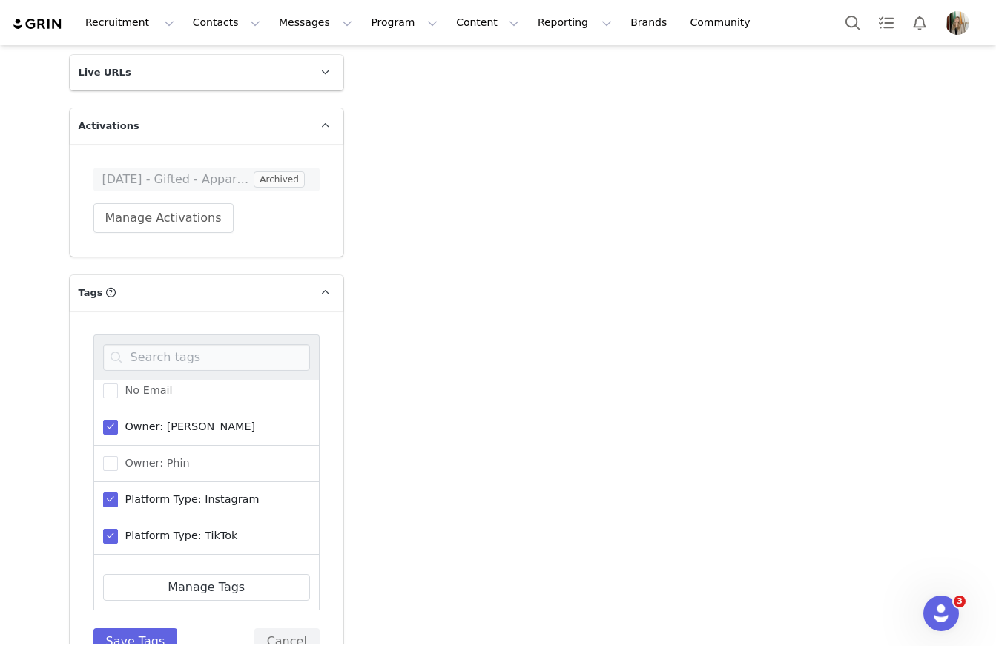
scroll to position [674, 0]
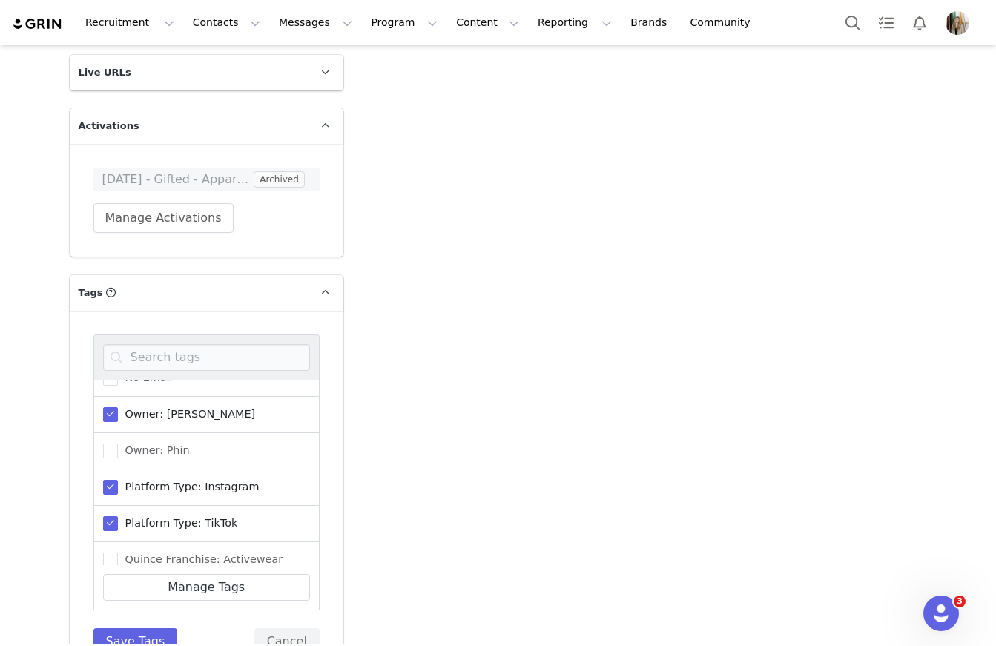
click at [109, 526] on span at bounding box center [110, 523] width 15 height 15
click at [118, 516] on input "Platform Type: TikTok" at bounding box center [118, 516] width 0 height 0
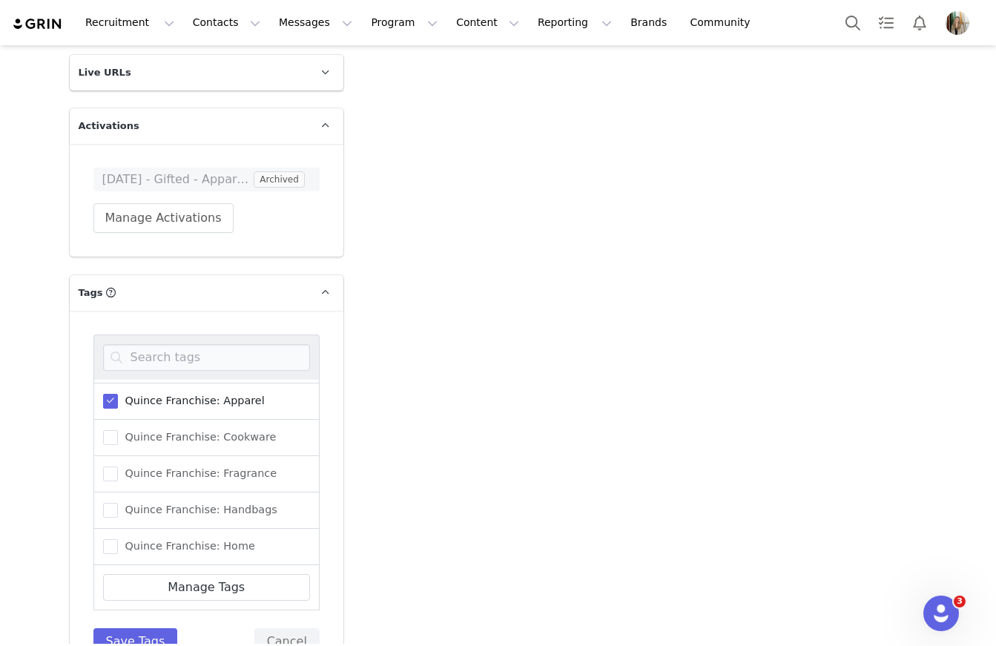
scroll to position [1134, 0]
click at [105, 539] on span at bounding box center [110, 546] width 15 height 15
click at [118, 539] on input "Quince Franchise: Wellness" at bounding box center [118, 539] width 0 height 0
click at [144, 635] on button "Save Tags" at bounding box center [135, 641] width 85 height 27
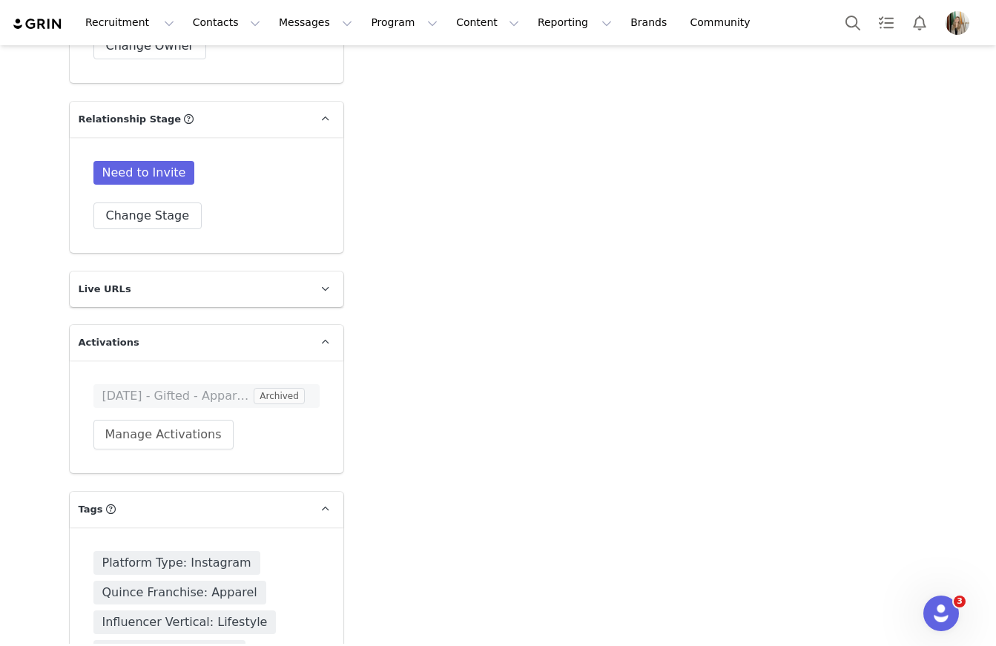
scroll to position [2694, 0]
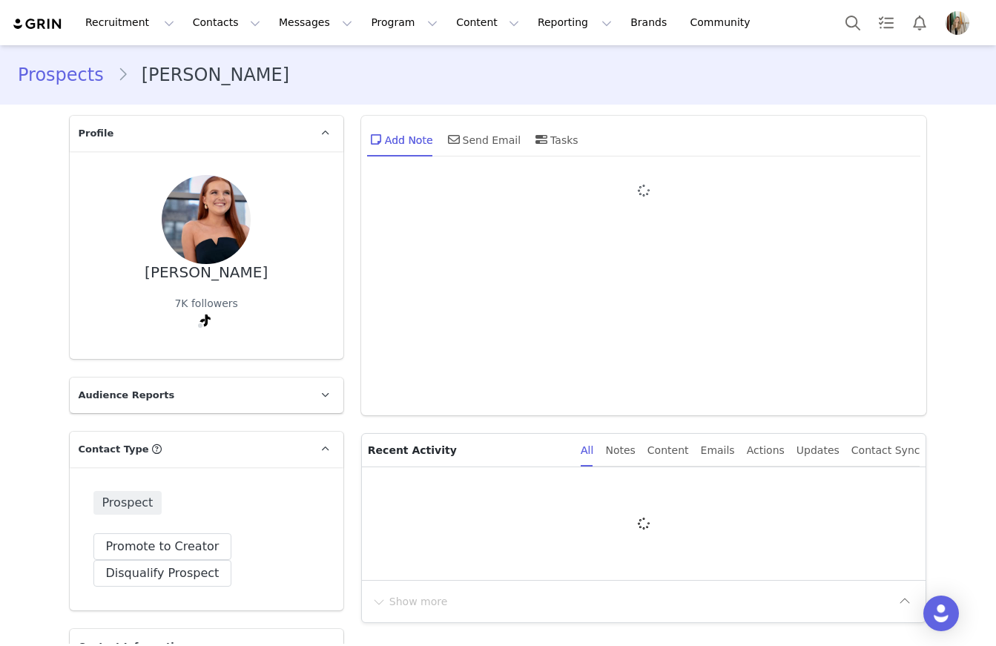
type input "+1 ([GEOGRAPHIC_DATA])"
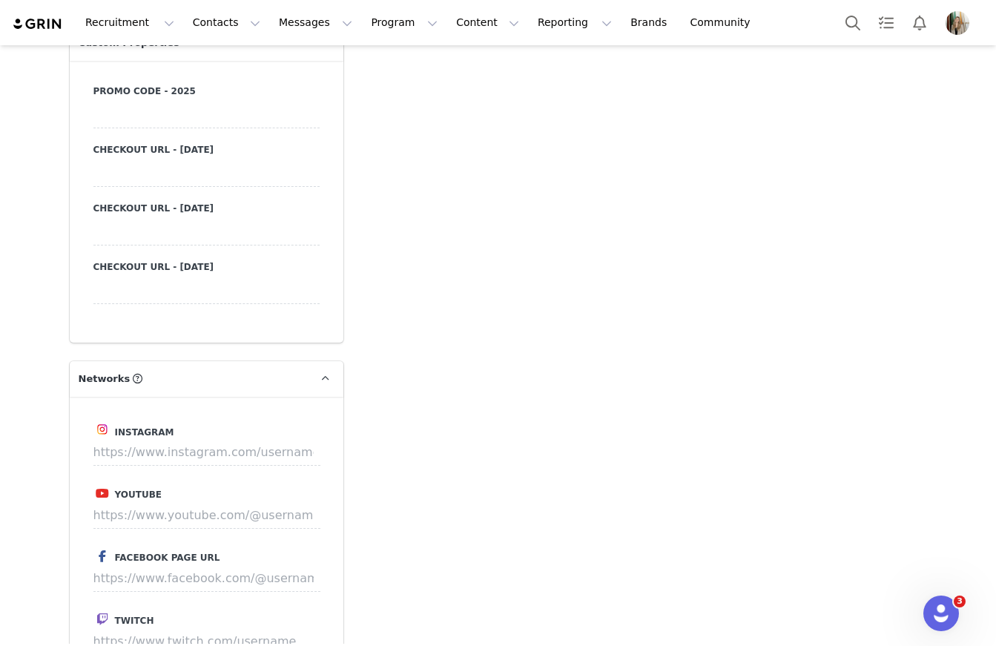
scroll to position [1413, 0]
click at [170, 448] on input at bounding box center [206, 450] width 227 height 27
paste input "[URL][DOMAIN_NAME]"
type input "[URL][DOMAIN_NAME]"
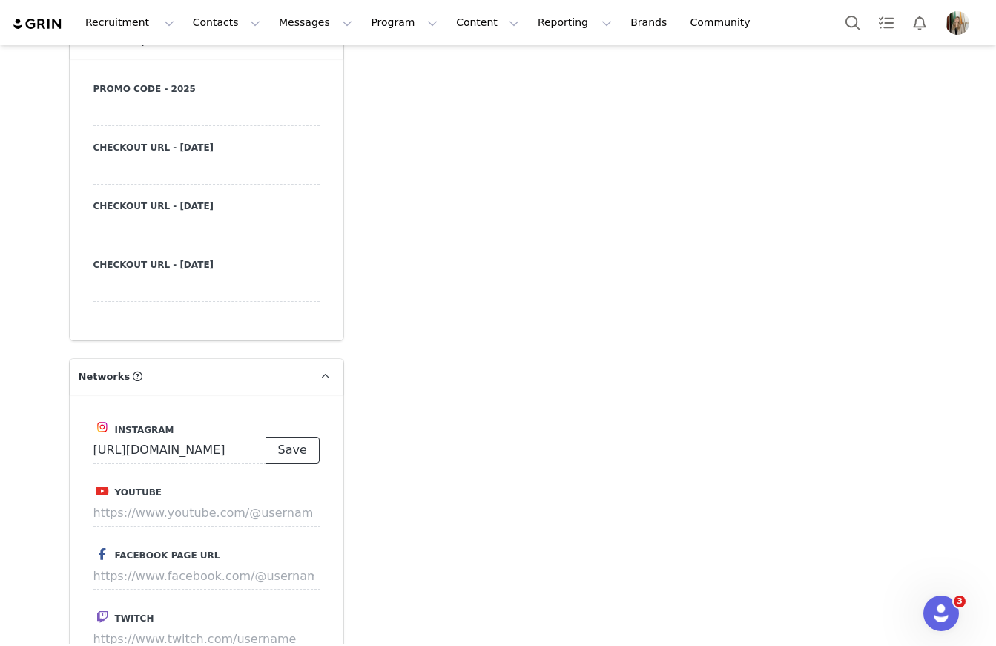
click at [291, 447] on button "Save" at bounding box center [292, 450] width 54 height 27
